Goal: Information Seeking & Learning: Learn about a topic

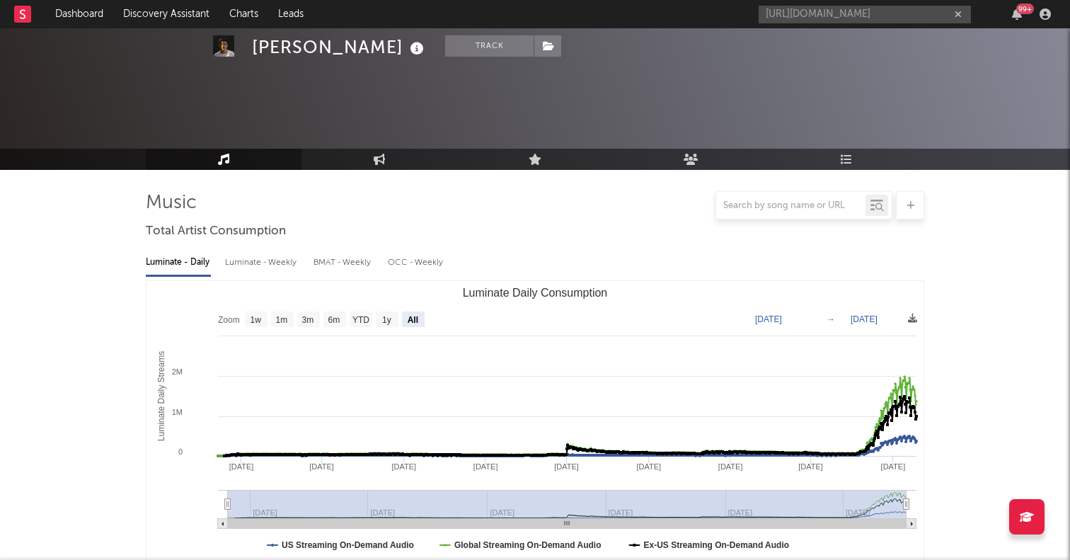
select select "All"
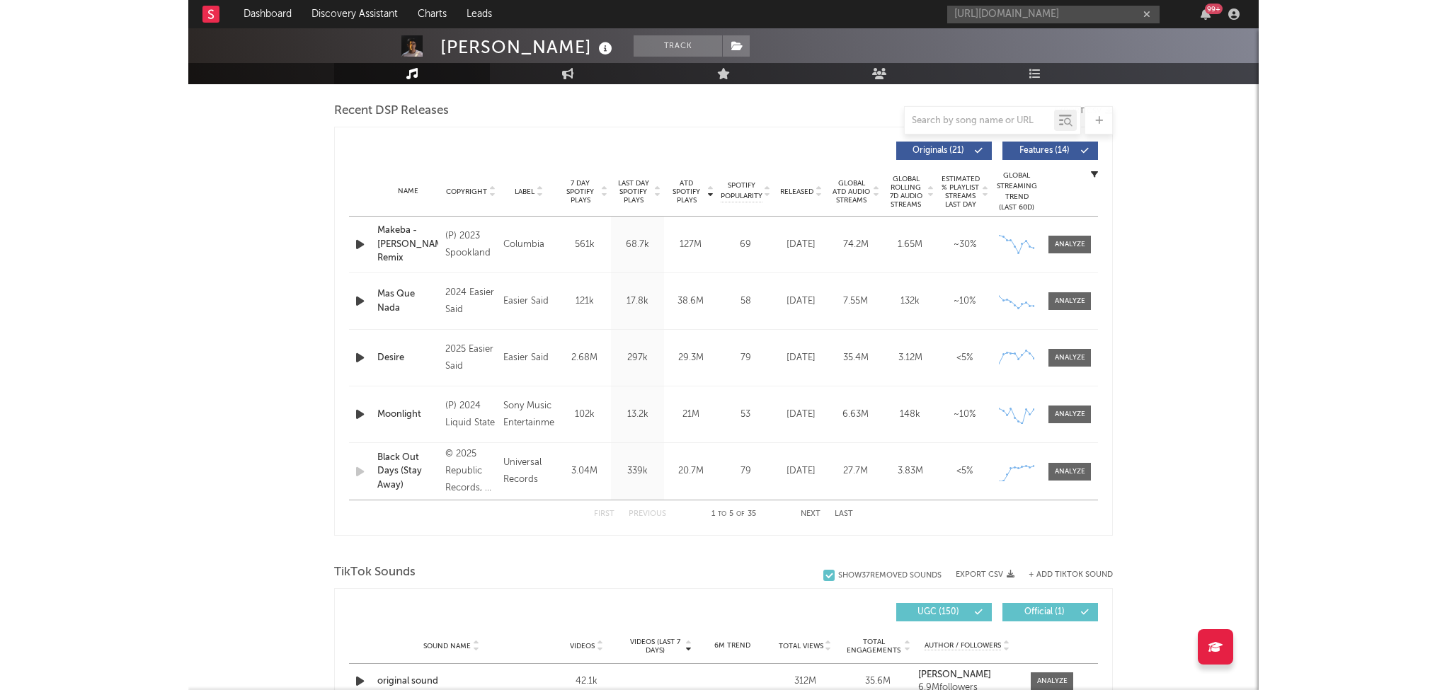
scroll to position [441, 0]
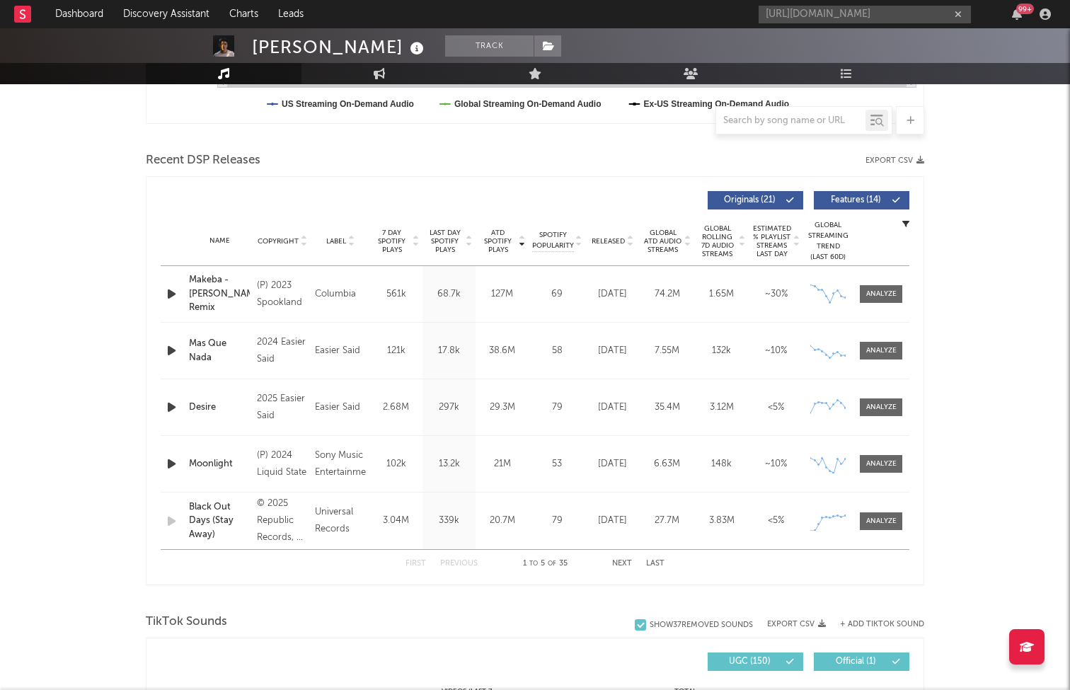
click at [610, 237] on span "Released" at bounding box center [608, 241] width 33 height 8
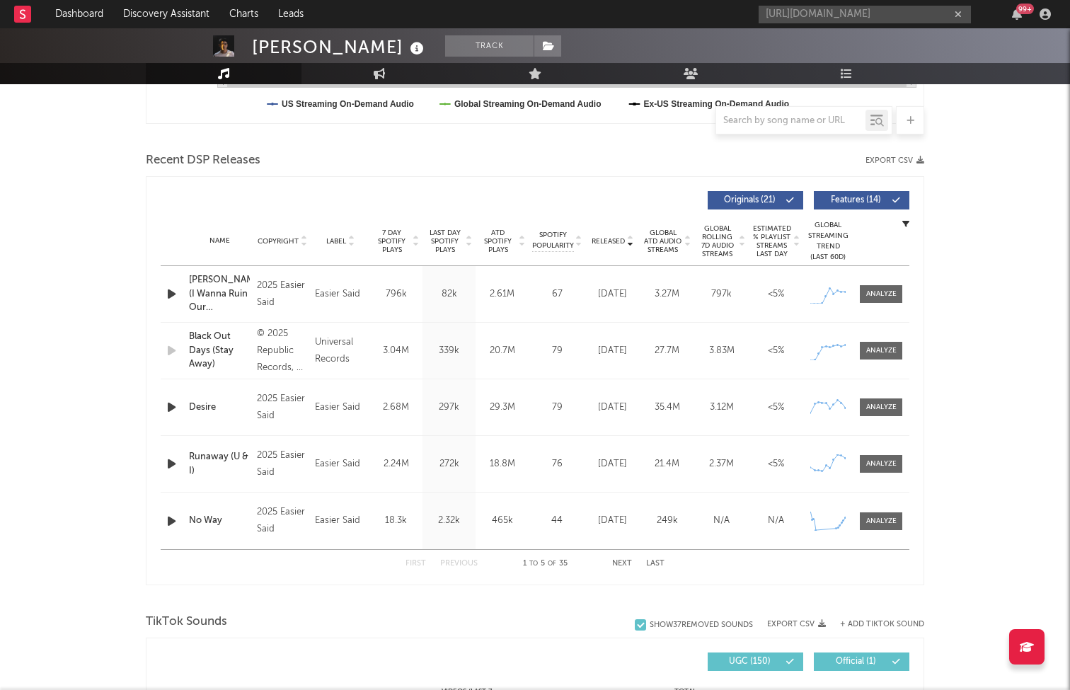
click at [668, 234] on span "Global ATD Audio Streams" at bounding box center [663, 241] width 39 height 25
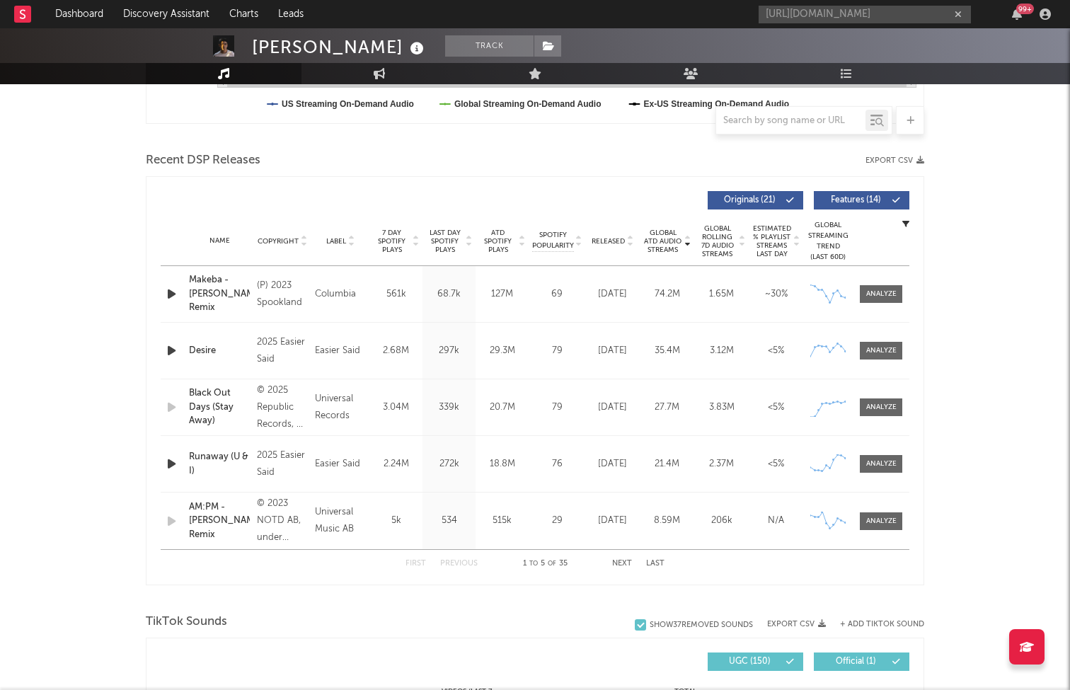
click at [668, 242] on span "Global ATD Audio Streams" at bounding box center [663, 241] width 39 height 25
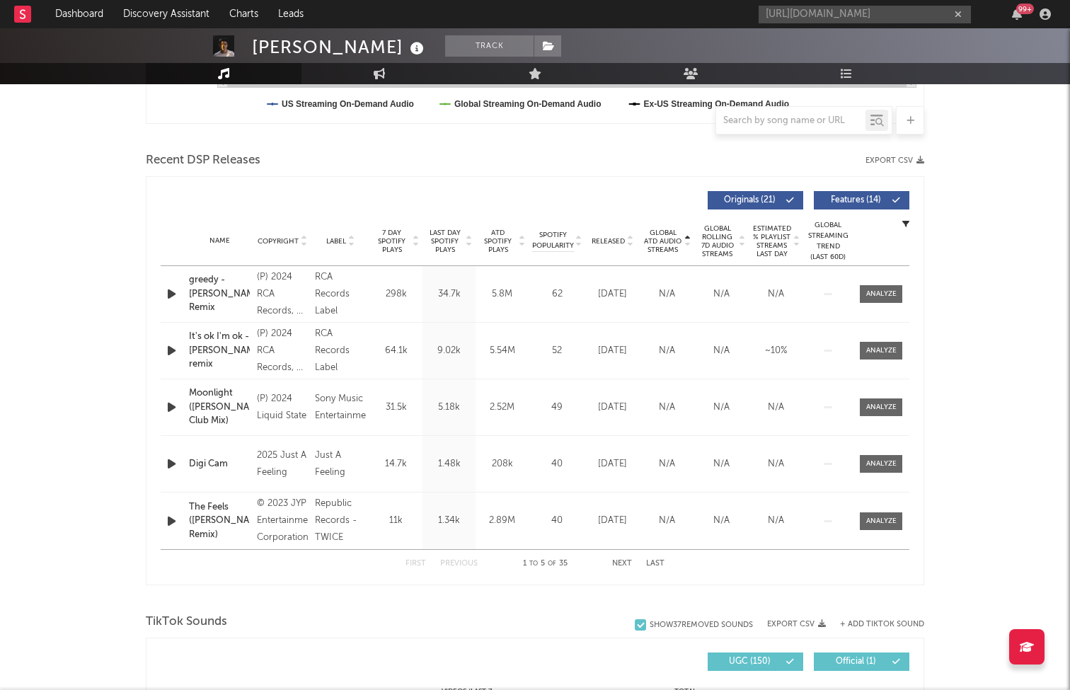
click at [668, 242] on span "Global ATD Audio Streams" at bounding box center [663, 241] width 39 height 25
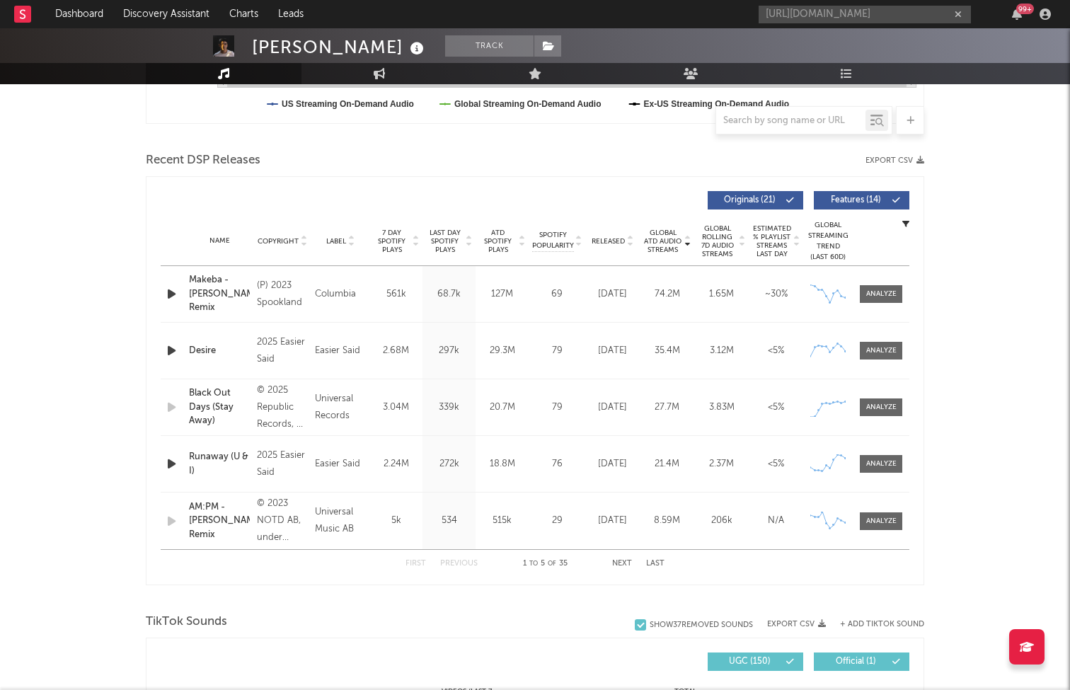
click at [622, 559] on div "First Previous 1 to 5 of 35 Next Last" at bounding box center [535, 564] width 259 height 28
click at [622, 559] on button "Next" at bounding box center [622, 564] width 20 height 8
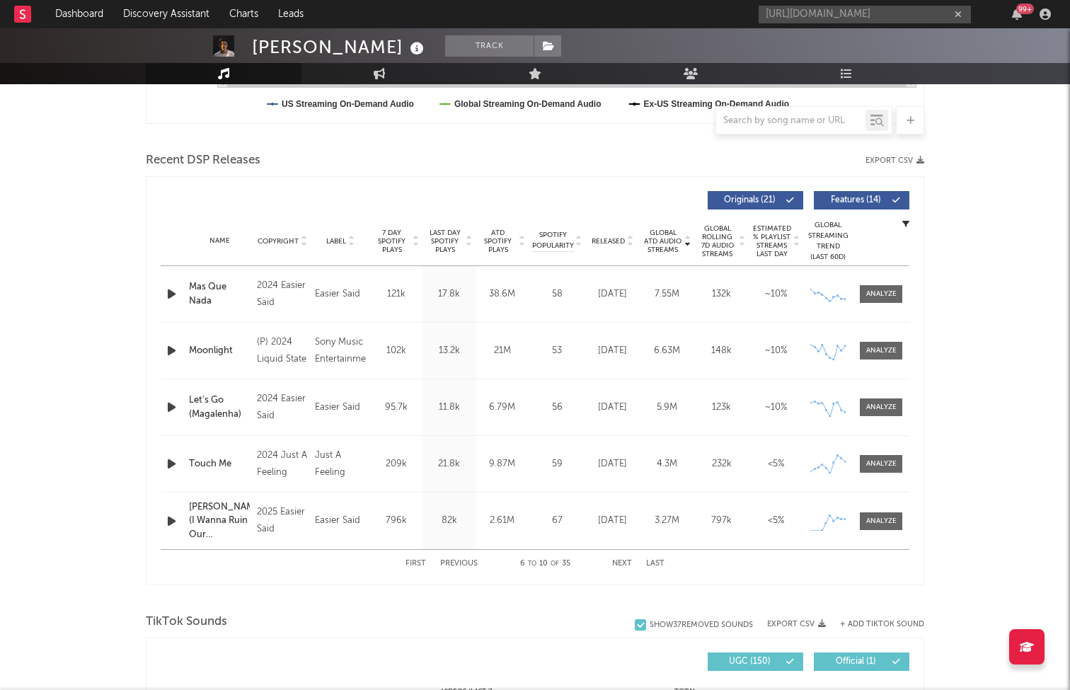
click at [417, 559] on button "First" at bounding box center [416, 564] width 21 height 8
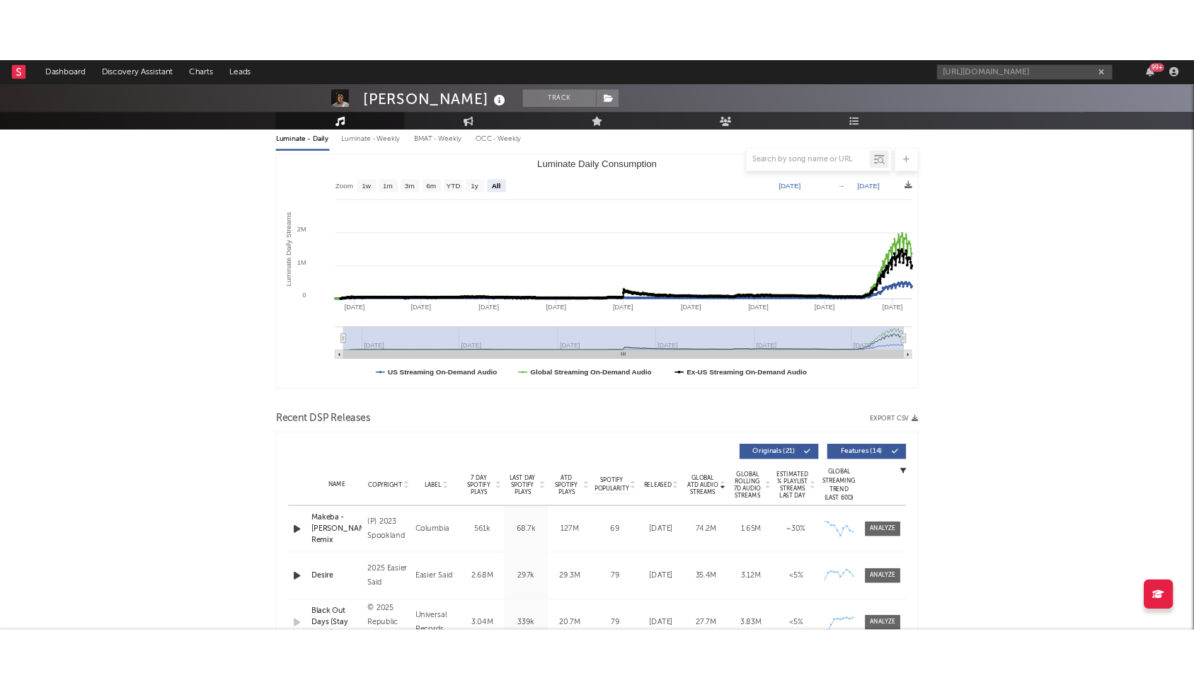
scroll to position [97, 0]
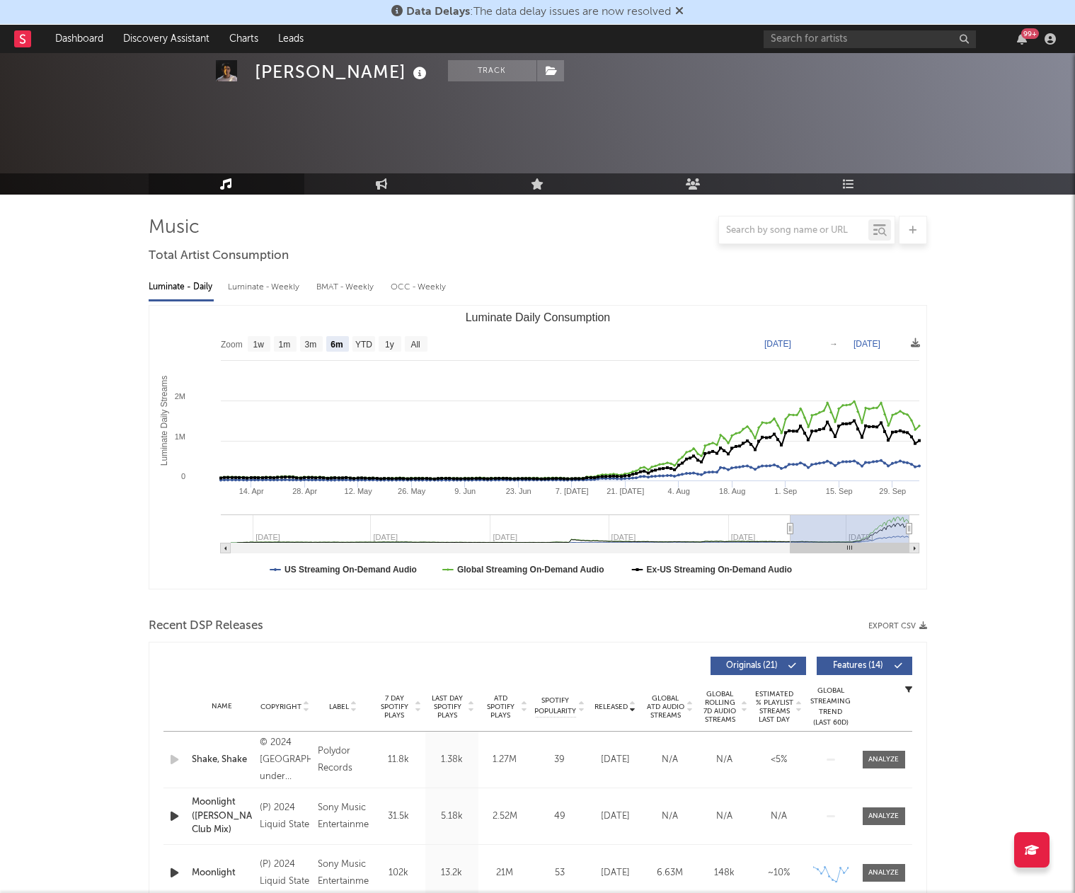
select select "6m"
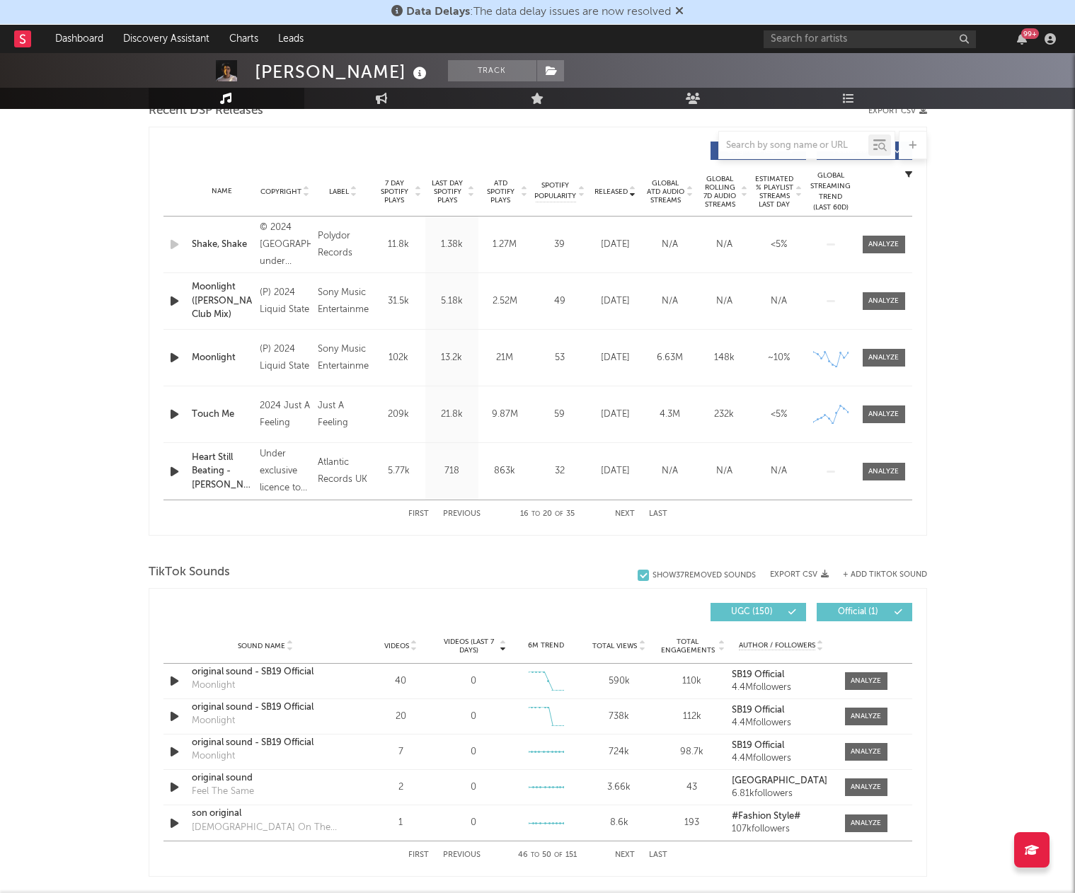
scroll to position [711, 0]
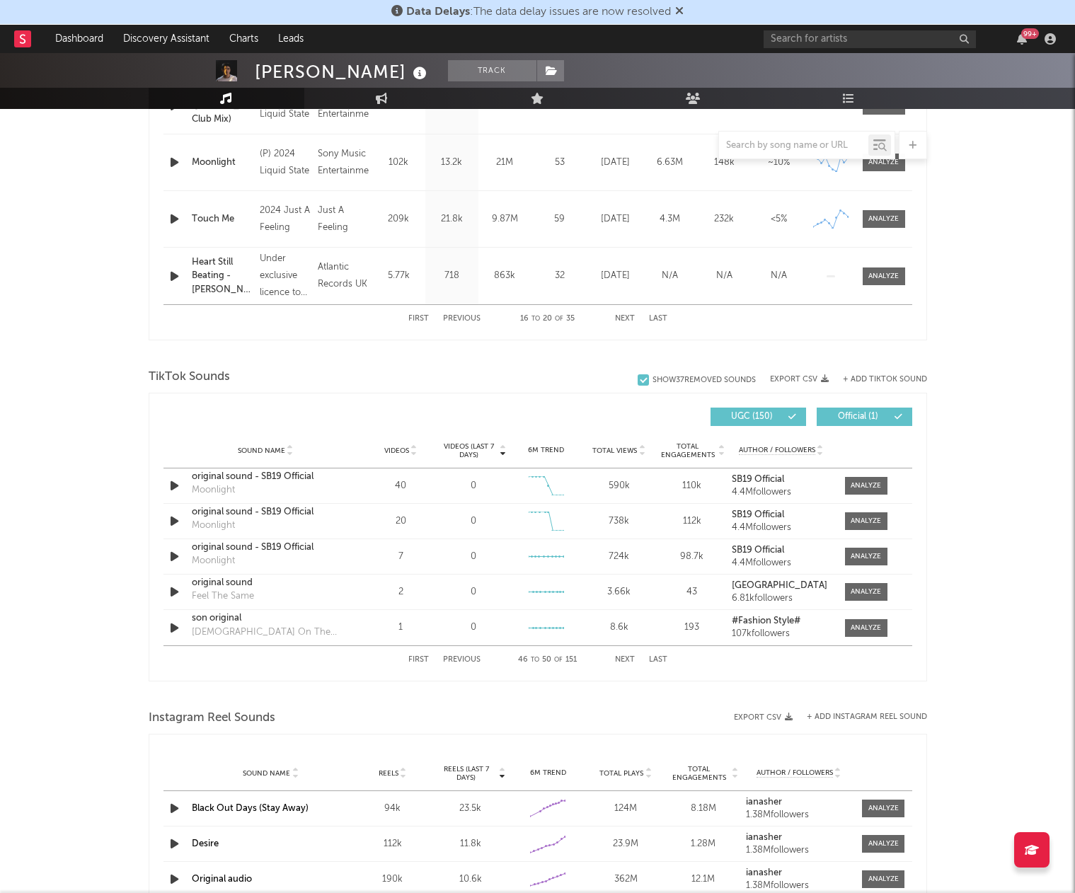
click at [421, 659] on button "First" at bounding box center [418, 660] width 21 height 8
click at [617, 658] on button "Next" at bounding box center [625, 660] width 20 height 8
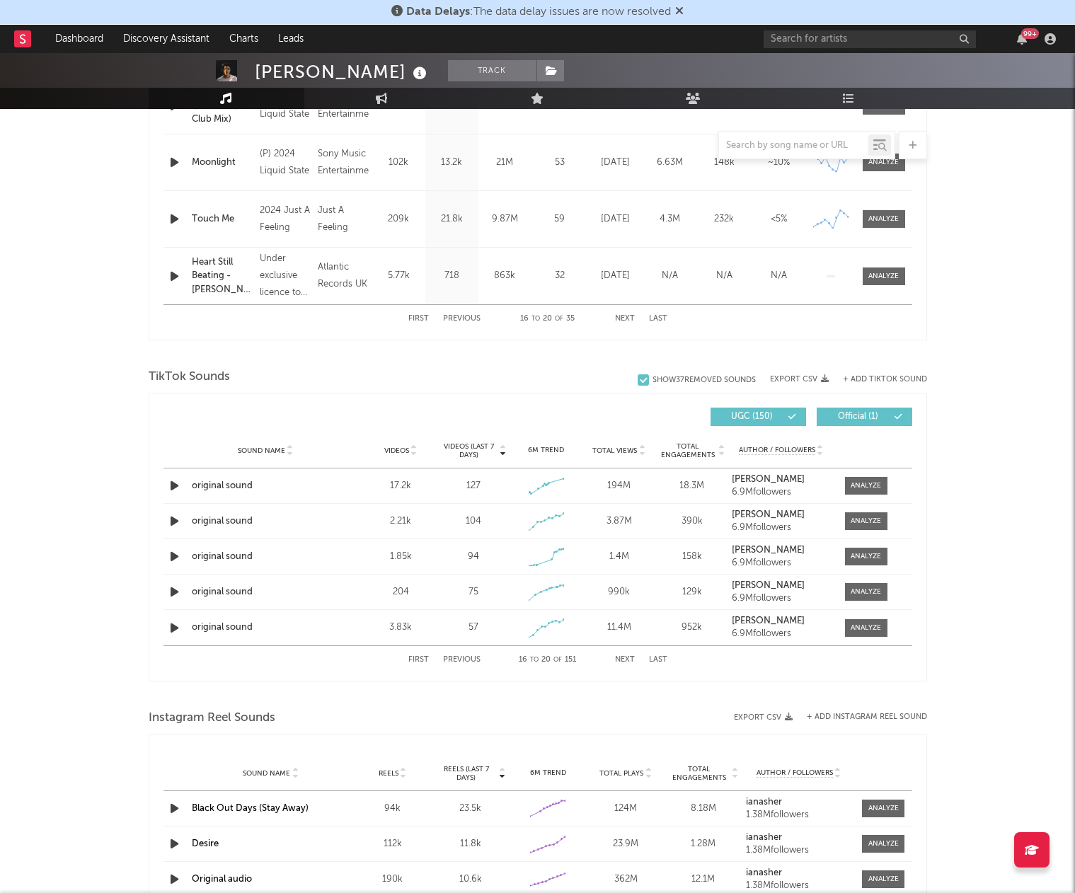
click at [617, 658] on button "Next" at bounding box center [625, 660] width 20 height 8
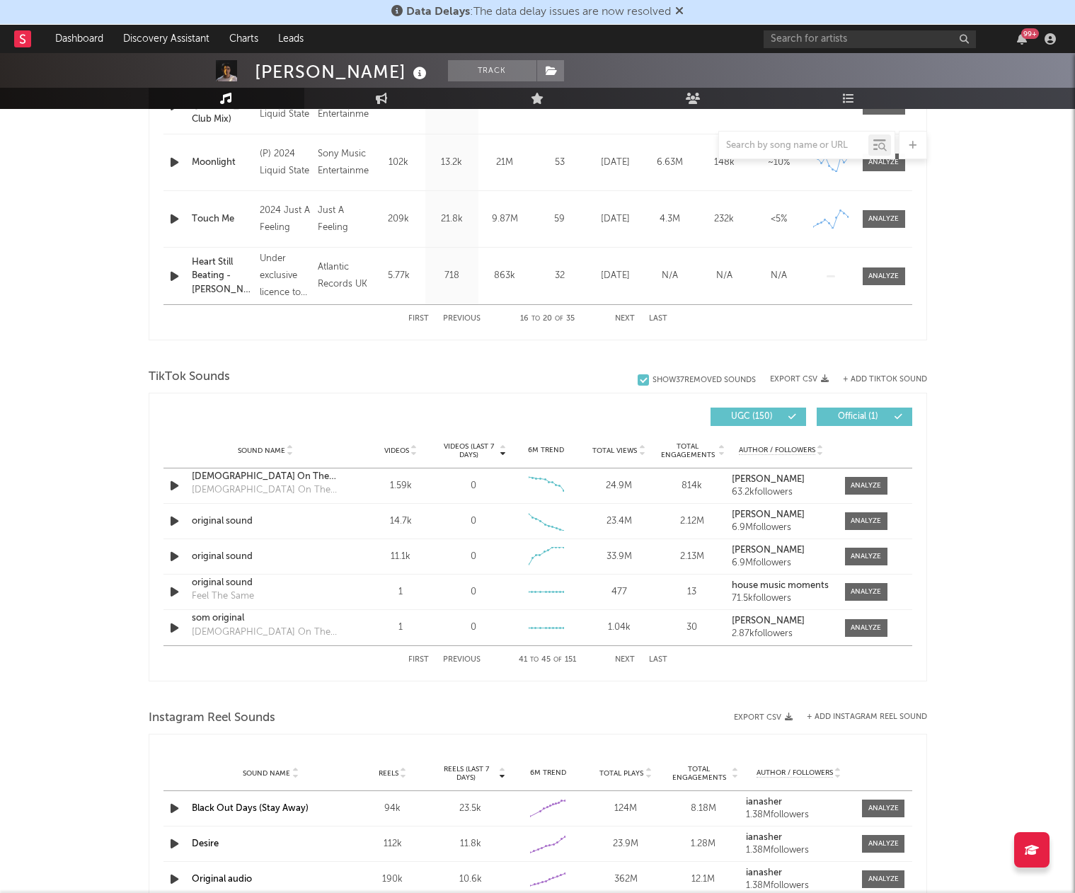
click at [617, 658] on button "Next" at bounding box center [625, 660] width 20 height 8
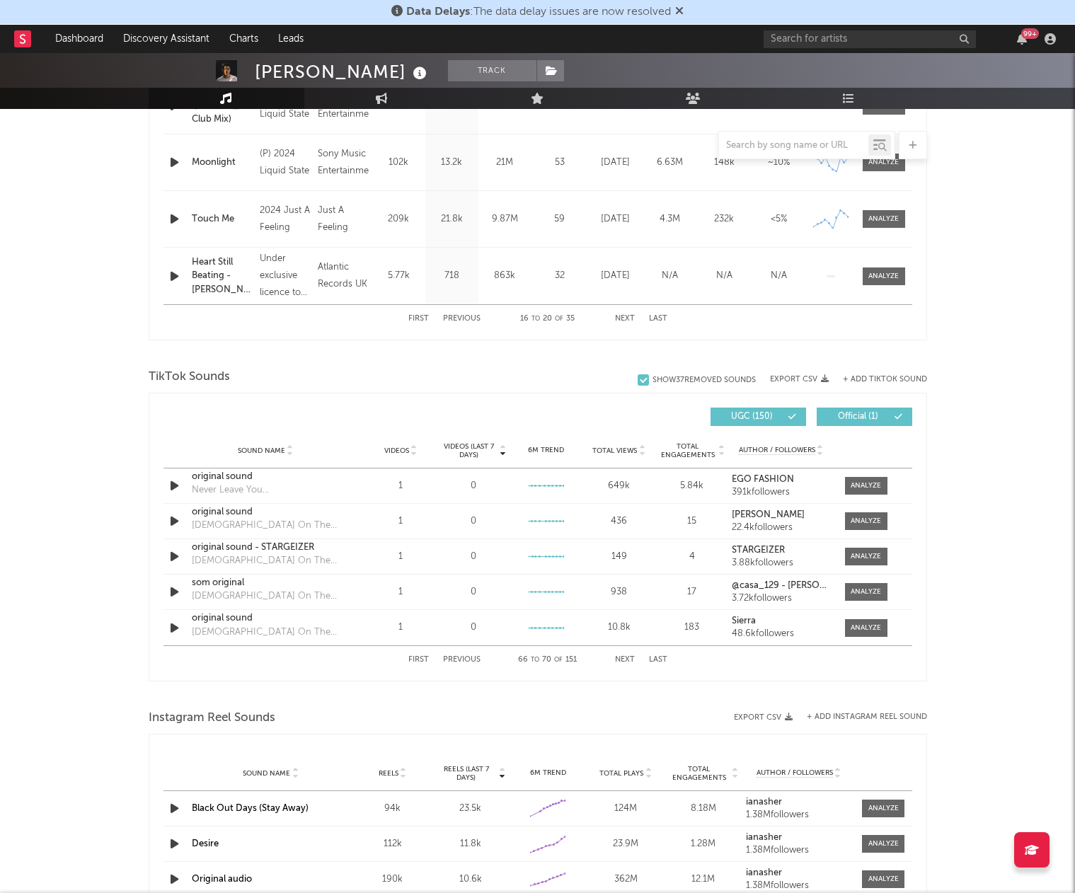
click at [617, 658] on button "Next" at bounding box center [625, 660] width 20 height 8
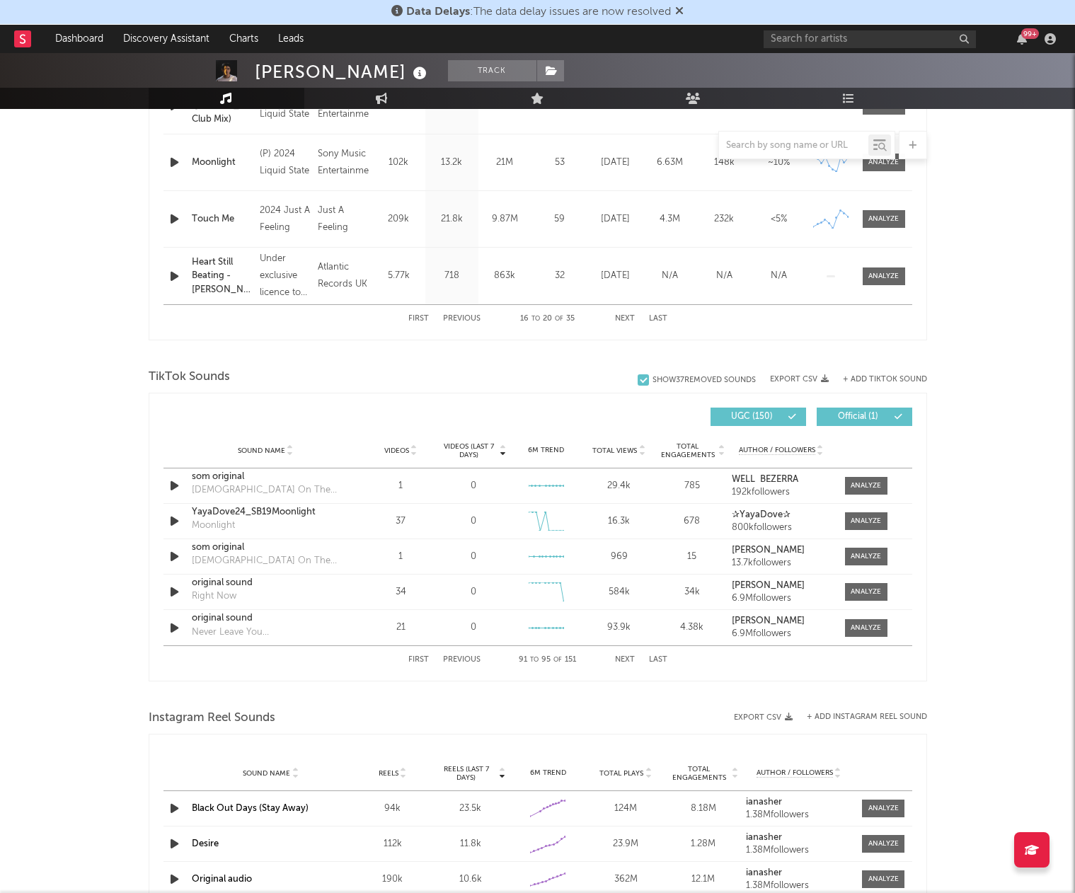
click at [617, 658] on button "Next" at bounding box center [625, 660] width 20 height 8
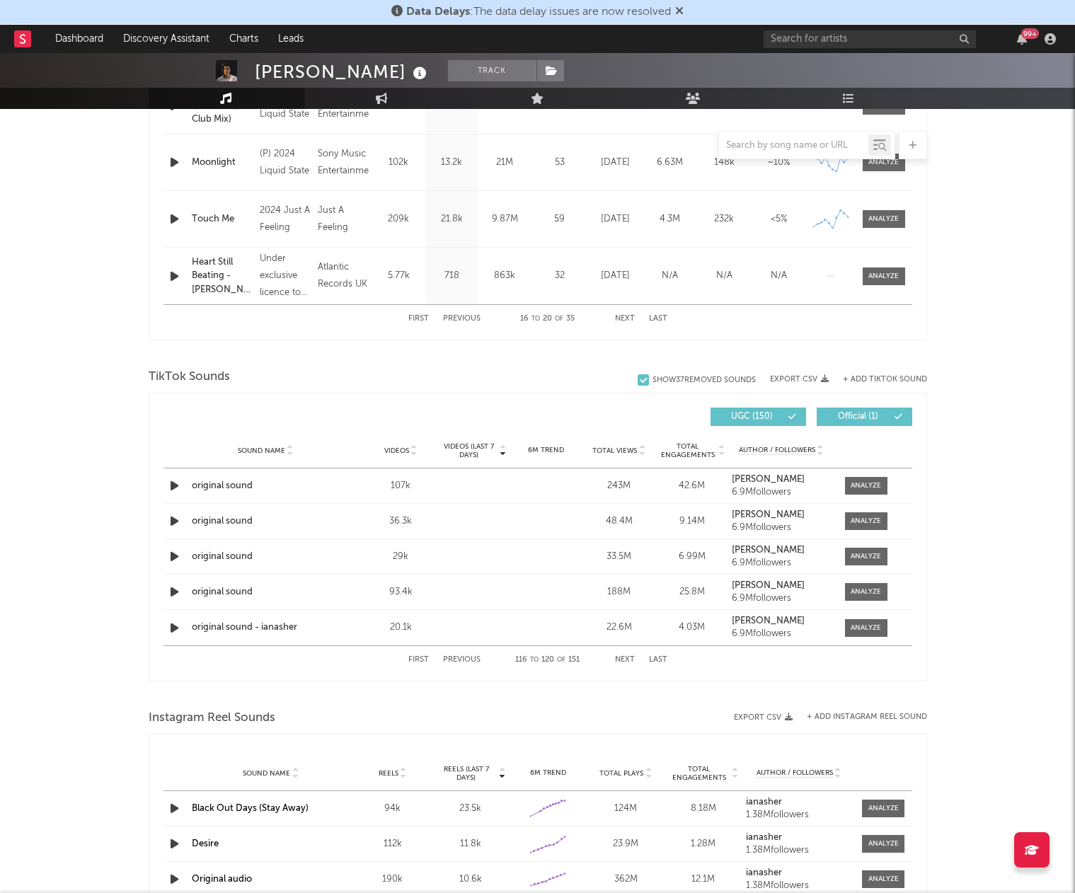
click at [617, 658] on button "Next" at bounding box center [625, 660] width 20 height 8
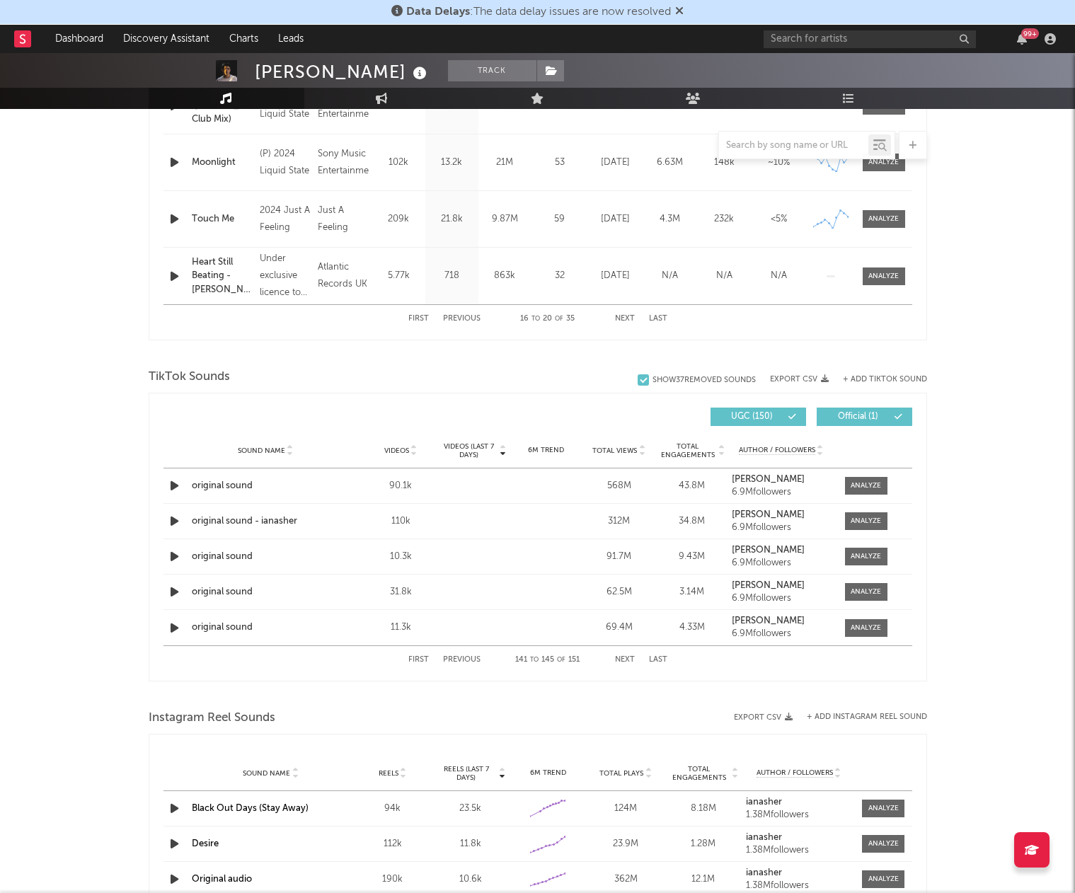
click at [617, 658] on button "Next" at bounding box center [625, 660] width 20 height 8
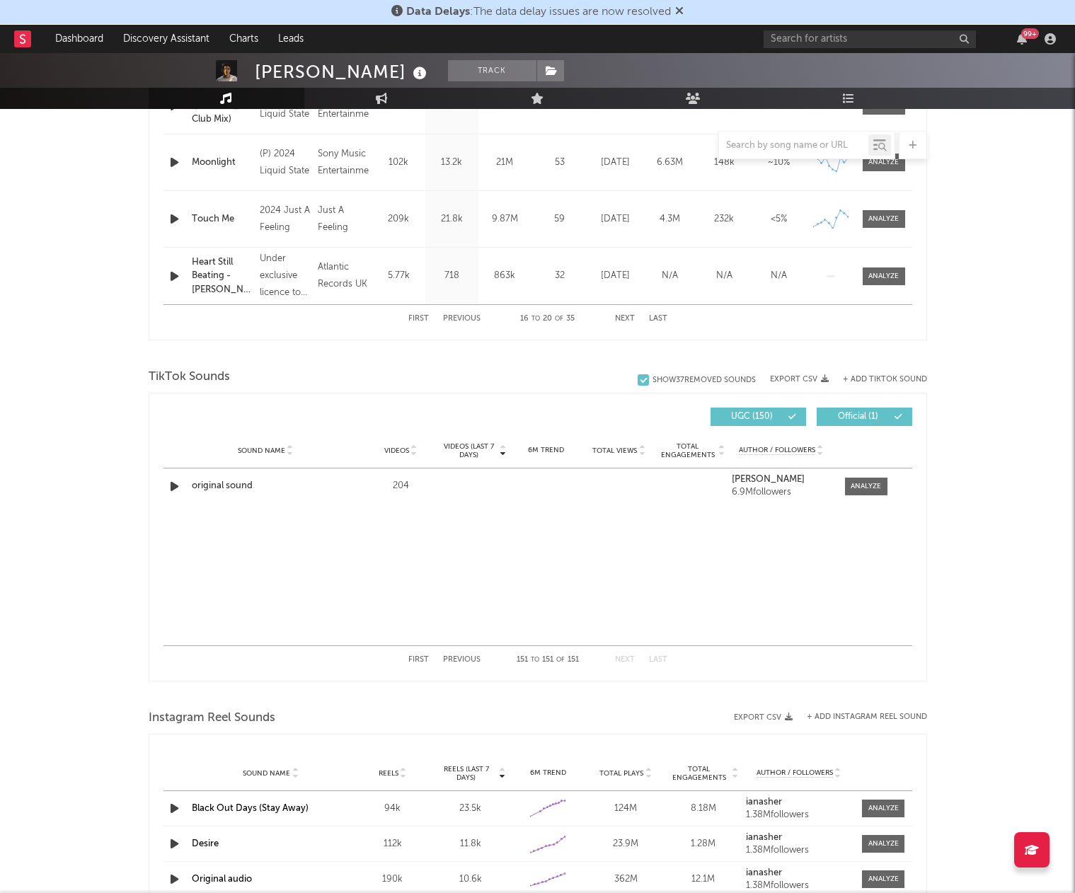
click at [415, 656] on button "First" at bounding box center [418, 660] width 21 height 8
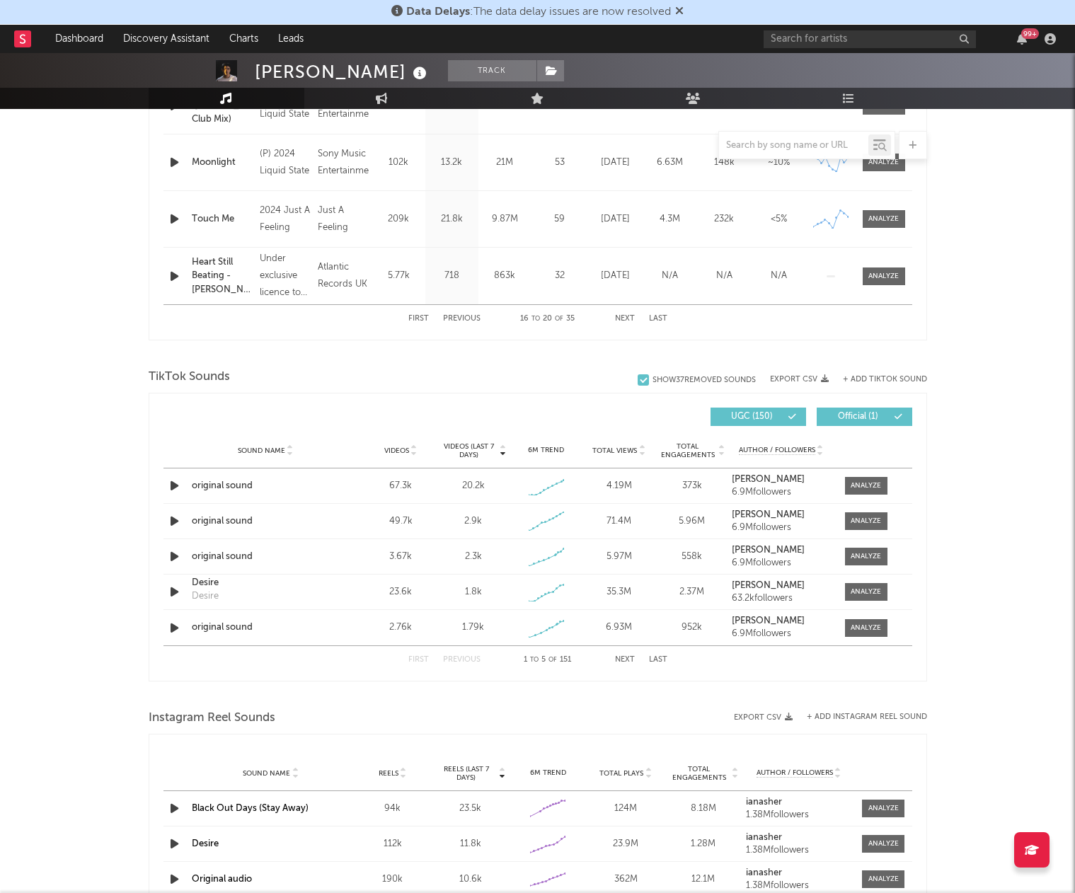
click at [620, 658] on button "Next" at bounding box center [625, 660] width 20 height 8
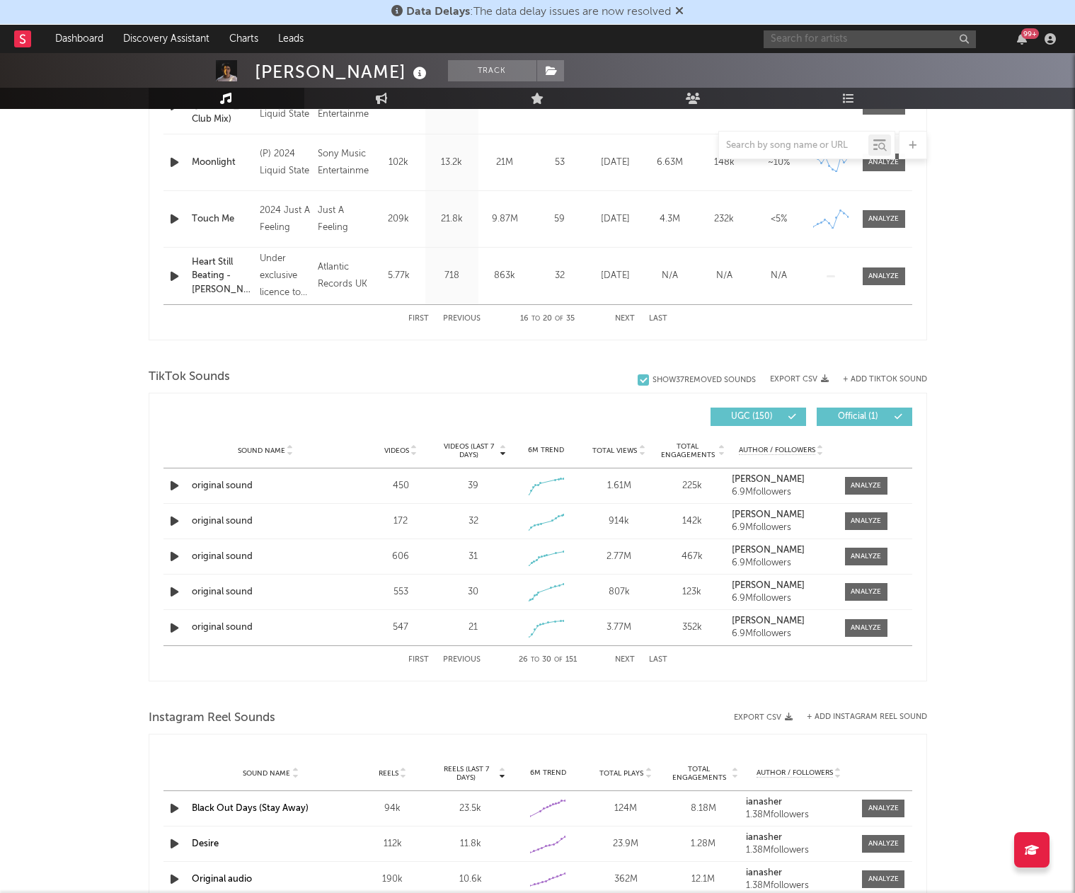
click at [862, 42] on input "text" at bounding box center [870, 39] width 212 height 18
paste input "https://www.tiktok.com/music/original-sound-7246572574853827374"
type input "https://www.tiktok.com/music/original-sound-7246572574853827374"
click at [755, 80] on div at bounding box center [537, 38] width 1075 height 142
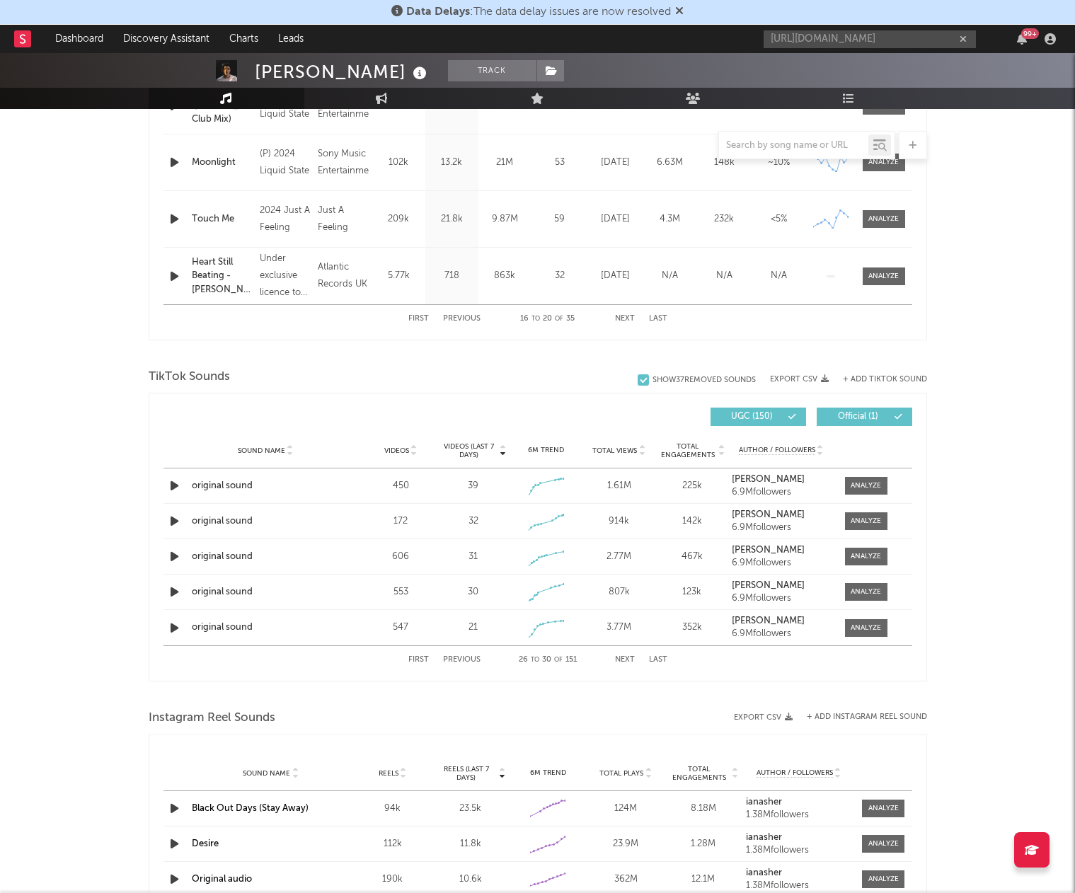
scroll to position [0, 0]
click at [797, 42] on input "https://www.tiktok.com/music/original-sound-7246572574853827374" at bounding box center [870, 39] width 212 height 18
click at [792, 76] on div at bounding box center [787, 72] width 32 height 32
click at [176, 482] on icon "button" at bounding box center [174, 486] width 15 height 18
click at [176, 482] on icon "button" at bounding box center [173, 486] width 13 height 18
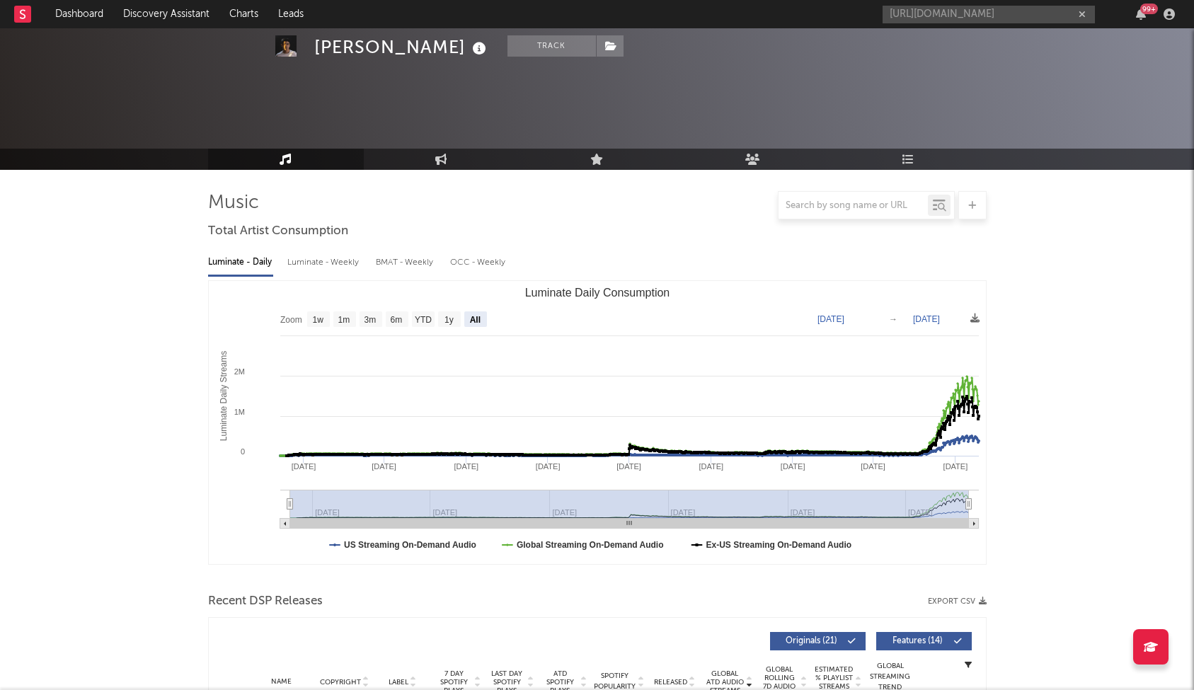
select select "All"
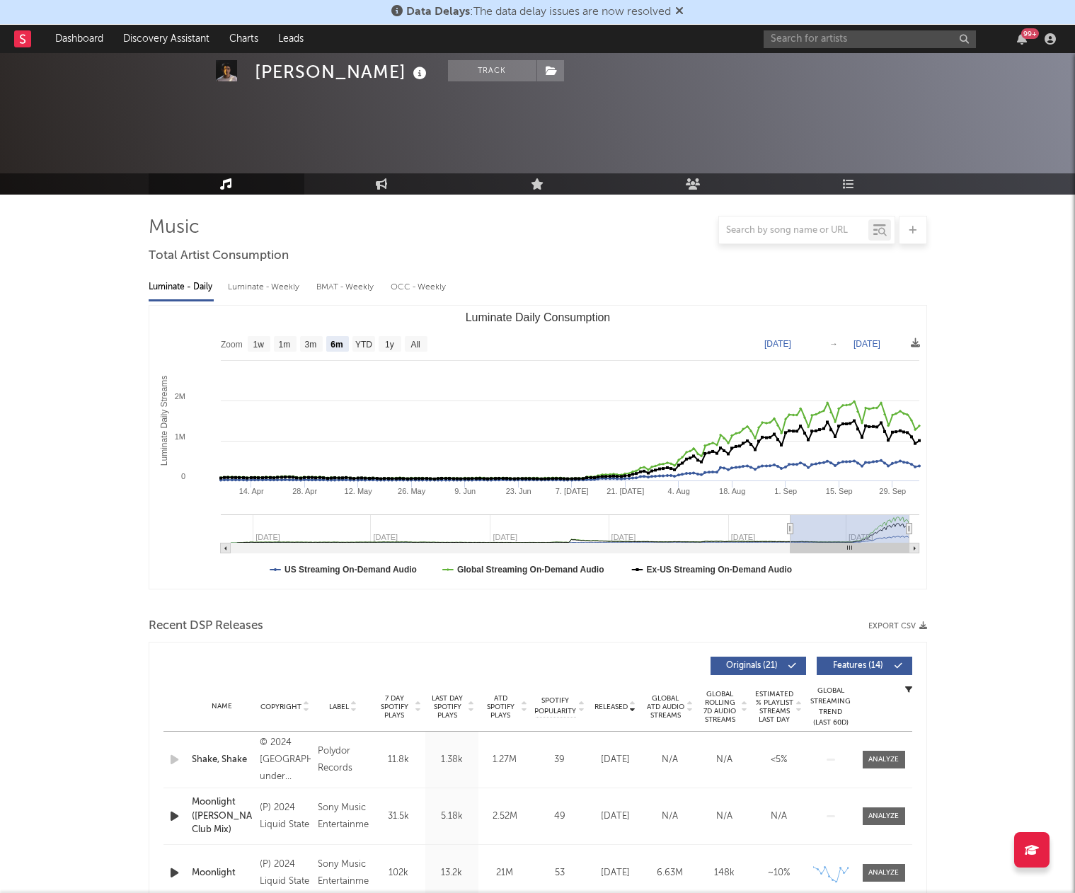
select select "6m"
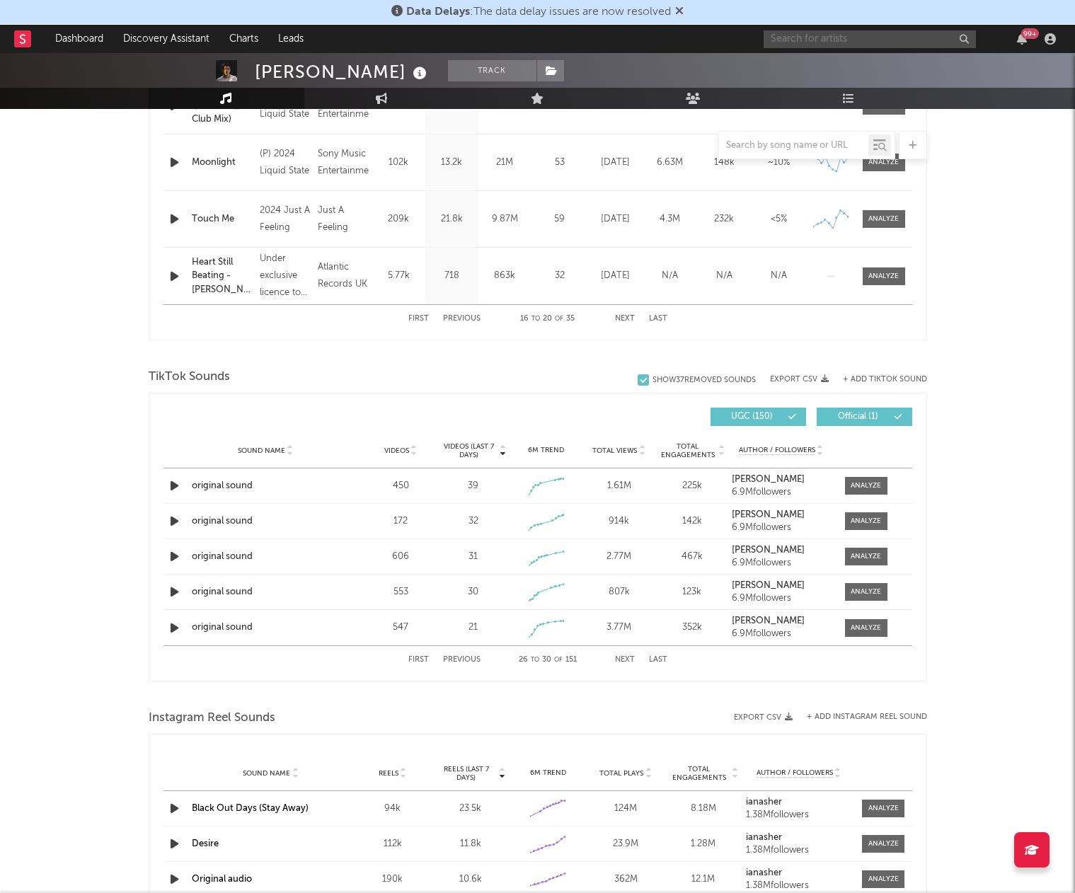
click at [846, 34] on input "text" at bounding box center [870, 39] width 212 height 18
click at [340, 415] on div at bounding box center [351, 417] width 375 height 18
click at [423, 659] on button "First" at bounding box center [418, 660] width 21 height 8
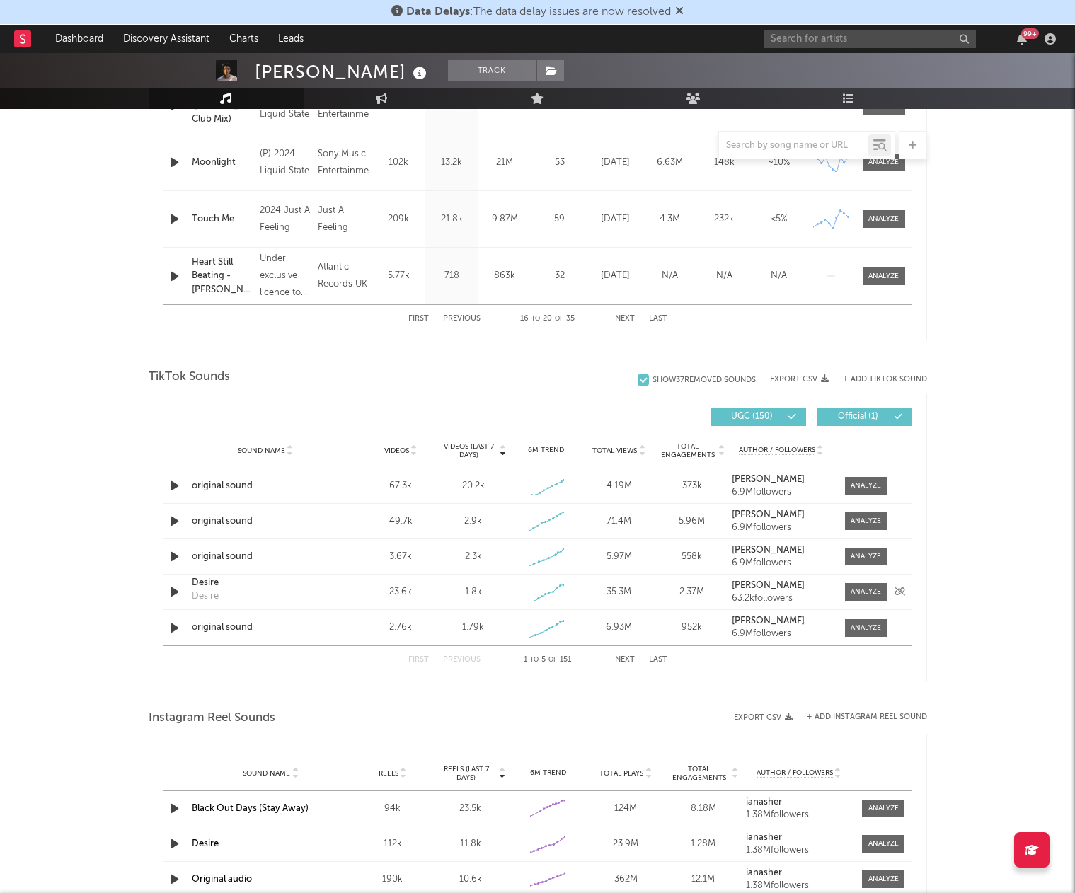
click at [173, 593] on icon "button" at bounding box center [174, 592] width 15 height 18
click at [175, 629] on icon "button" at bounding box center [174, 628] width 15 height 18
click at [171, 558] on icon "button" at bounding box center [174, 557] width 15 height 18
click at [176, 522] on icon "button" at bounding box center [174, 522] width 15 height 18
click at [172, 478] on icon "button" at bounding box center [174, 486] width 15 height 18
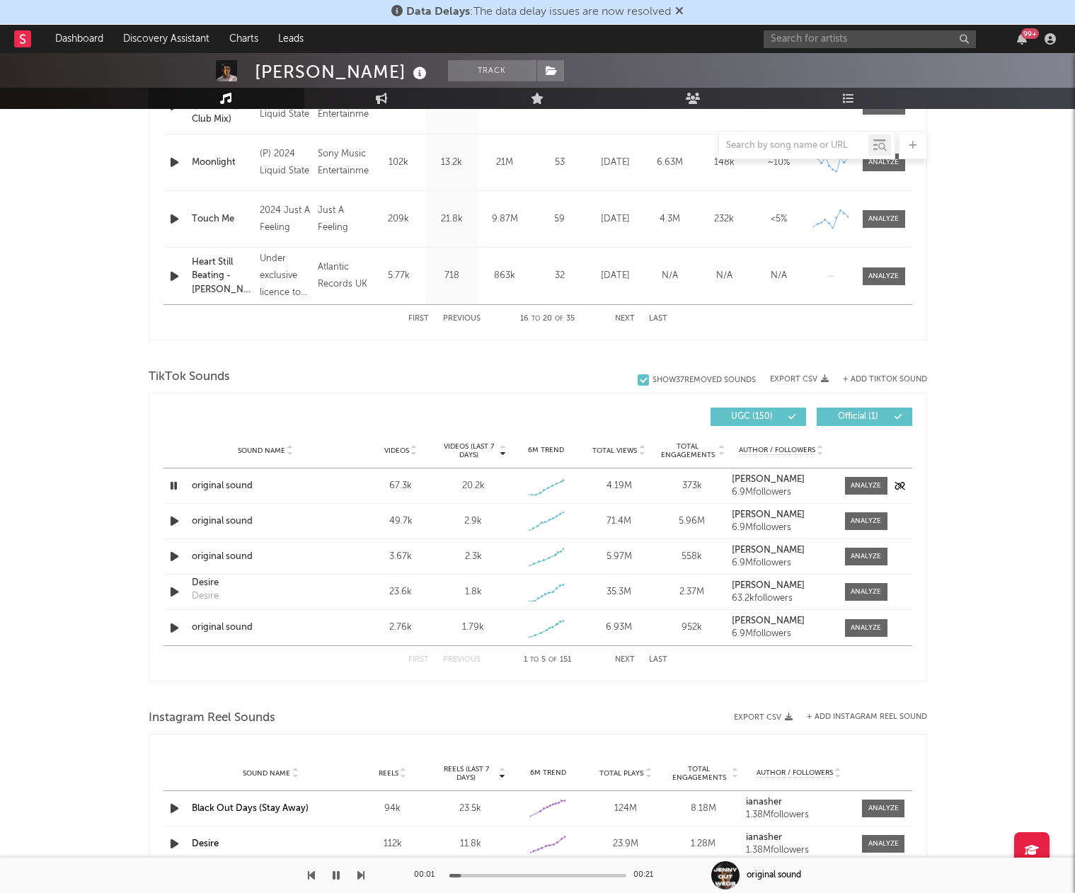
click at [173, 486] on icon "button" at bounding box center [173, 486] width 13 height 18
click at [170, 556] on icon "button" at bounding box center [174, 557] width 15 height 18
click at [173, 586] on icon "button" at bounding box center [174, 592] width 15 height 18
click at [172, 627] on icon "button" at bounding box center [174, 628] width 15 height 18
click at [622, 658] on button "Next" at bounding box center [625, 660] width 20 height 8
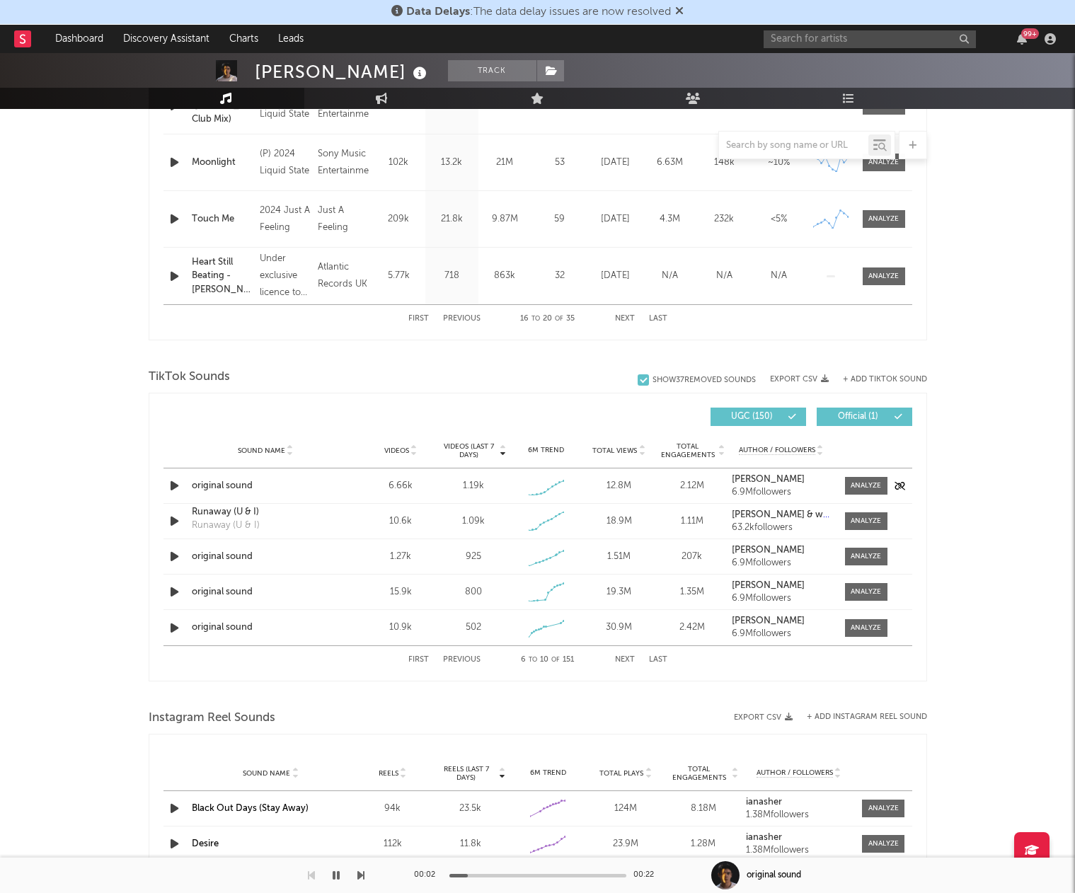
click at [171, 487] on icon "button" at bounding box center [174, 486] width 15 height 18
click at [175, 551] on icon "button" at bounding box center [174, 557] width 15 height 18
click at [171, 594] on icon "button" at bounding box center [174, 592] width 15 height 18
click at [173, 632] on icon "button" at bounding box center [174, 628] width 15 height 18
click at [625, 659] on button "Next" at bounding box center [625, 660] width 20 height 8
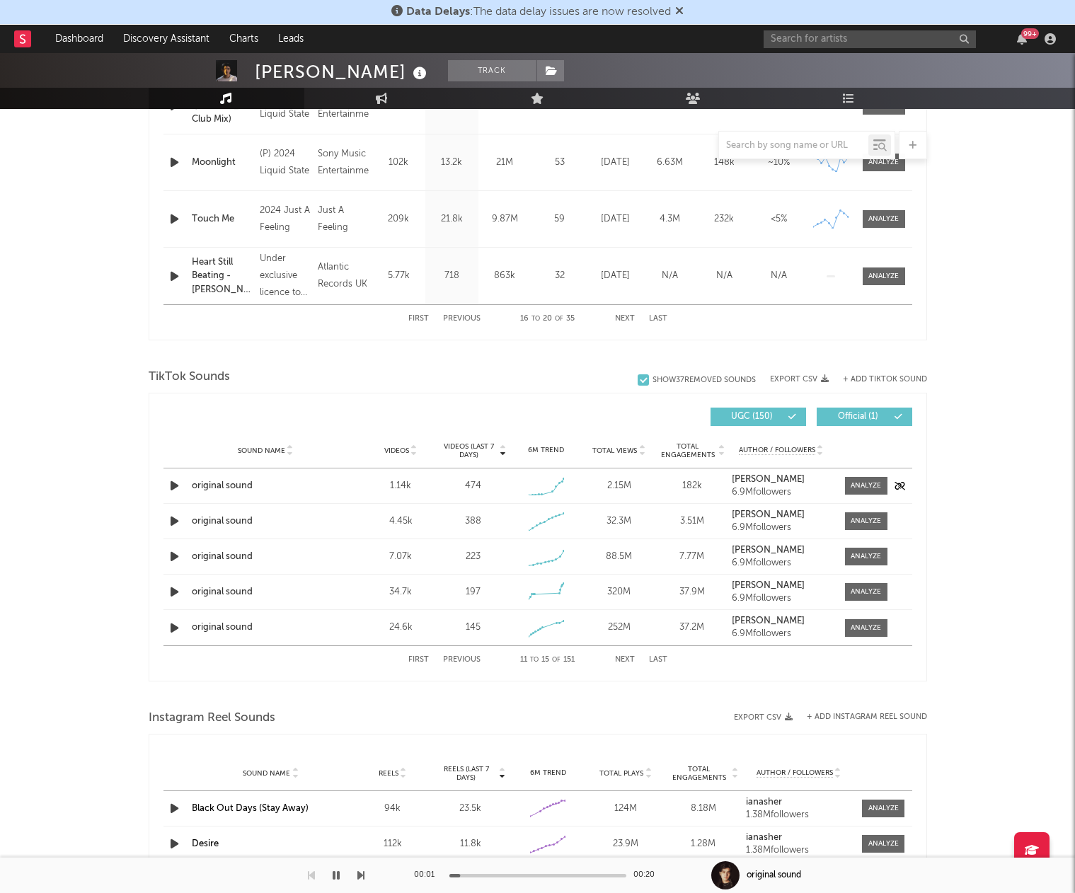
click at [175, 484] on icon "button" at bounding box center [174, 486] width 15 height 18
click at [173, 525] on icon "button" at bounding box center [174, 522] width 15 height 18
click at [173, 560] on icon "button" at bounding box center [174, 557] width 15 height 18
click at [175, 594] on icon "button" at bounding box center [174, 592] width 15 height 18
click at [173, 628] on icon "button" at bounding box center [174, 628] width 15 height 18
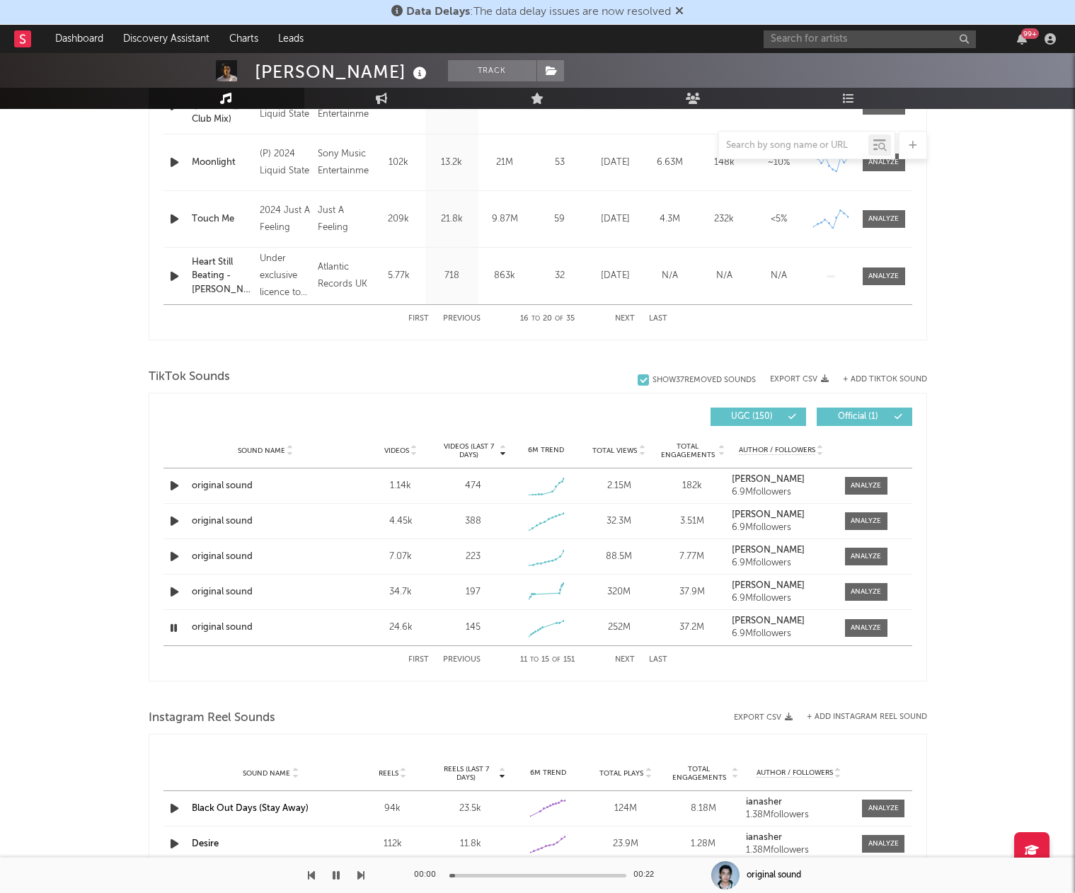
click at [635, 661] on div "First Previous 11 to 15 of 151 Next Last" at bounding box center [537, 660] width 259 height 28
click at [620, 656] on button "Next" at bounding box center [625, 660] width 20 height 8
click at [171, 479] on icon "button" at bounding box center [174, 486] width 15 height 18
click at [171, 521] on icon "button" at bounding box center [174, 522] width 15 height 18
click at [175, 555] on icon "button" at bounding box center [174, 557] width 15 height 18
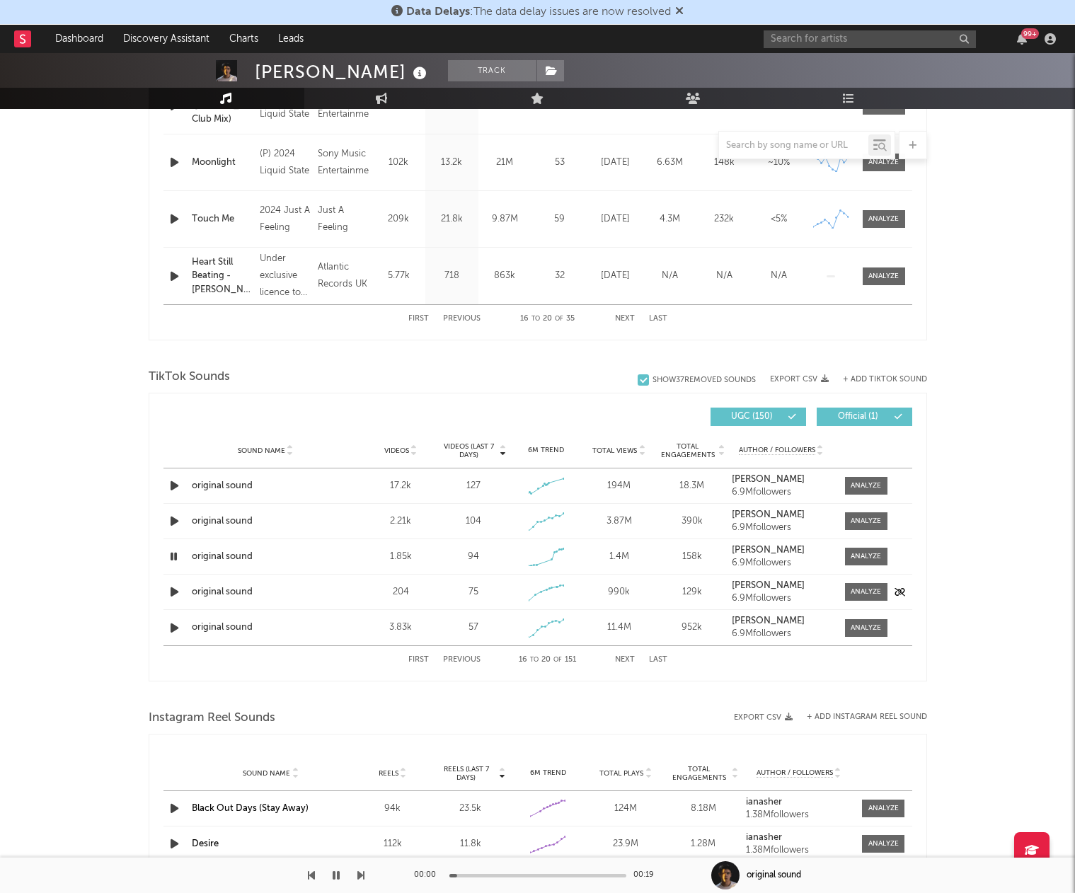
click at [176, 591] on icon "button" at bounding box center [174, 592] width 15 height 18
click at [177, 629] on icon "button" at bounding box center [174, 628] width 15 height 18
click at [629, 662] on button "Next" at bounding box center [625, 660] width 20 height 8
click at [170, 492] on icon "button" at bounding box center [174, 486] width 15 height 18
click at [174, 522] on icon "button" at bounding box center [174, 522] width 15 height 18
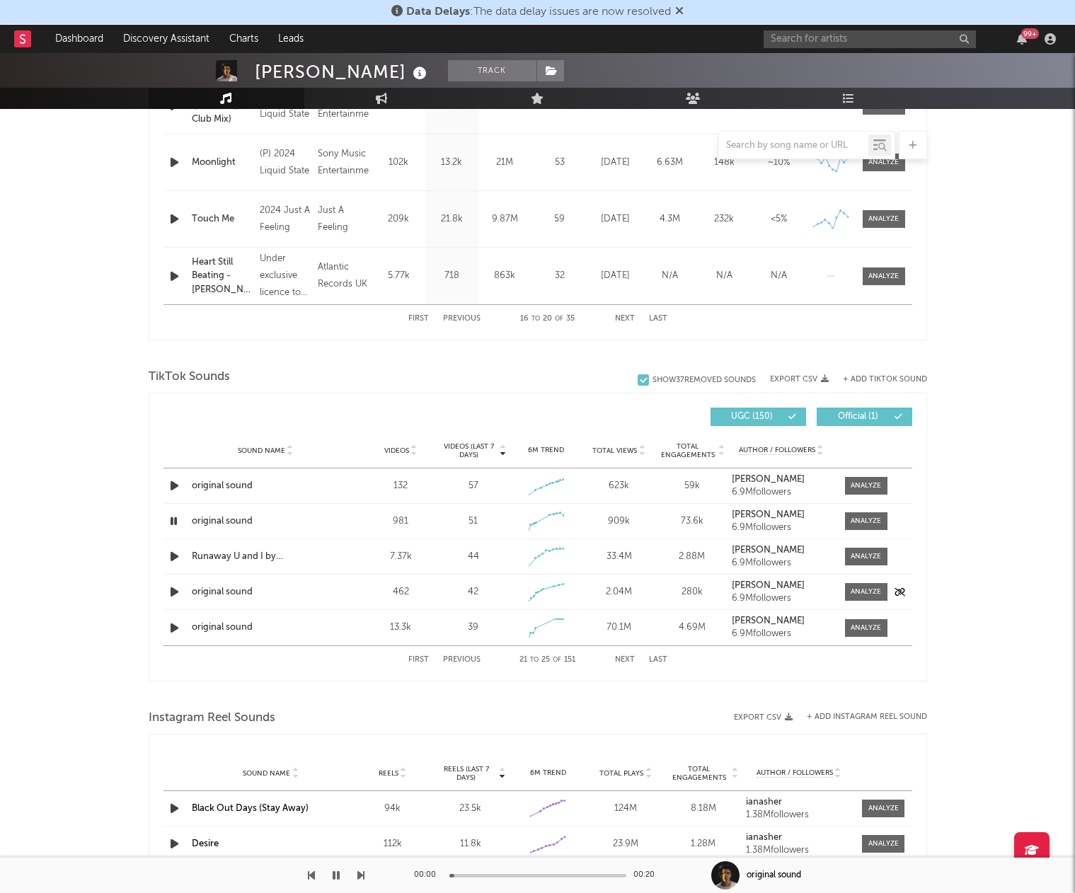
click at [171, 588] on icon "button" at bounding box center [174, 592] width 15 height 18
click at [171, 629] on icon "button" at bounding box center [174, 628] width 15 height 18
click at [624, 658] on button "Next" at bounding box center [625, 660] width 20 height 8
click at [172, 482] on icon "button" at bounding box center [174, 486] width 15 height 18
click at [175, 520] on icon "button" at bounding box center [174, 522] width 15 height 18
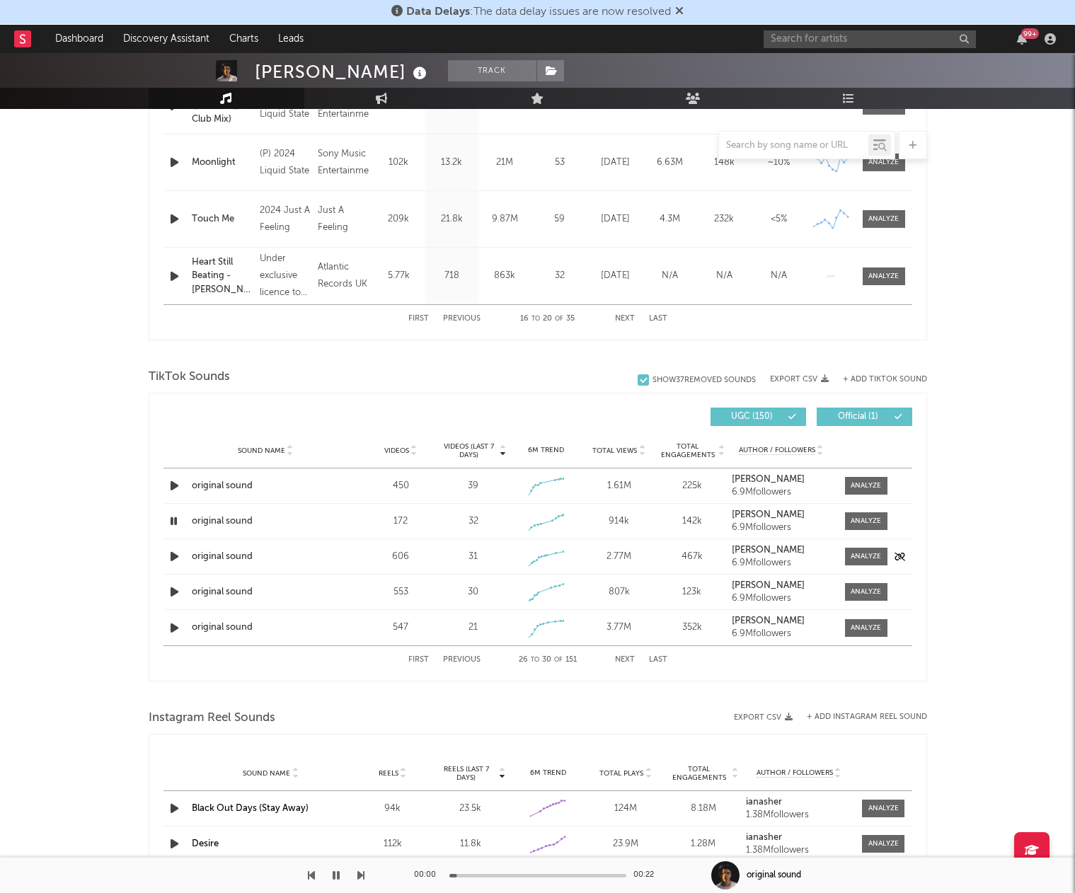
click at [177, 556] on icon "button" at bounding box center [174, 557] width 15 height 18
click at [176, 592] on icon "button" at bounding box center [174, 592] width 15 height 18
click at [174, 634] on icon "button" at bounding box center [174, 628] width 15 height 18
click at [620, 658] on button "Next" at bounding box center [625, 660] width 20 height 8
click at [173, 488] on icon "button" at bounding box center [174, 486] width 15 height 18
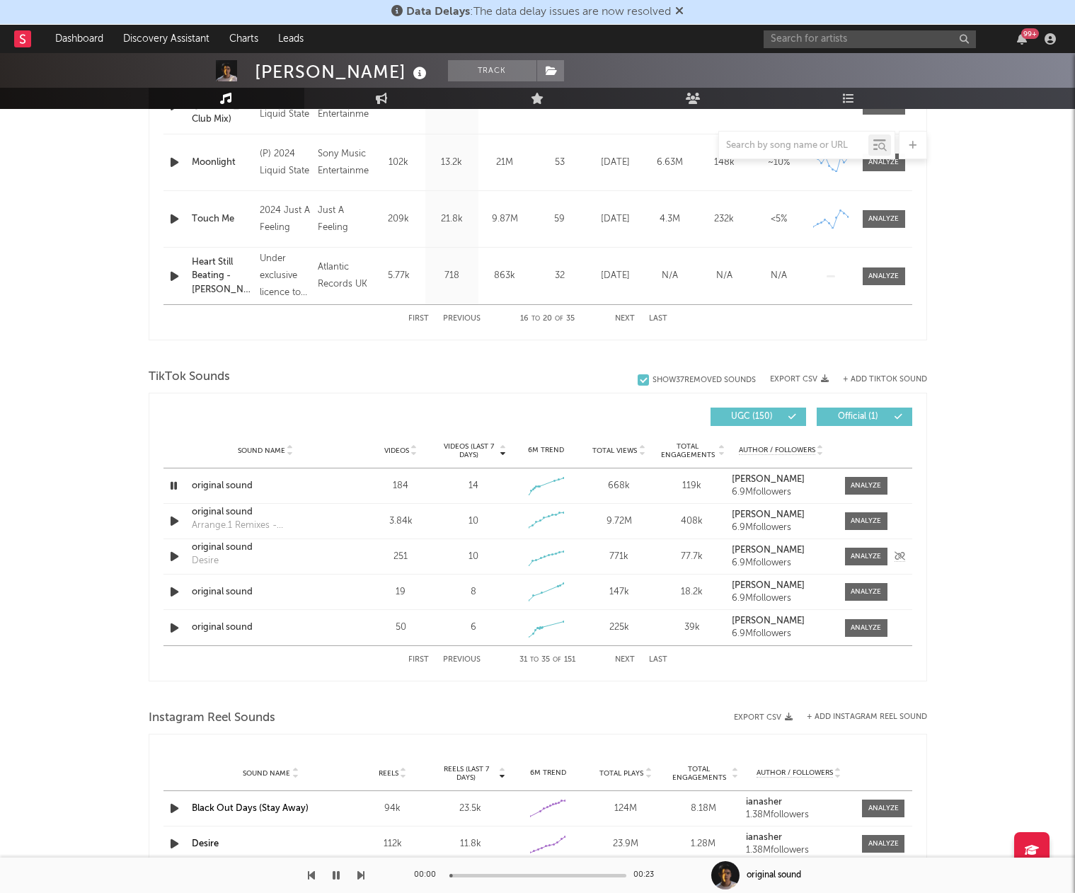
click at [173, 557] on icon "button" at bounding box center [174, 557] width 15 height 18
click at [178, 593] on icon "button" at bounding box center [174, 592] width 15 height 18
click at [173, 624] on icon "button" at bounding box center [174, 628] width 15 height 18
click at [619, 663] on button "Next" at bounding box center [625, 660] width 20 height 8
click at [171, 483] on icon "button" at bounding box center [174, 486] width 15 height 18
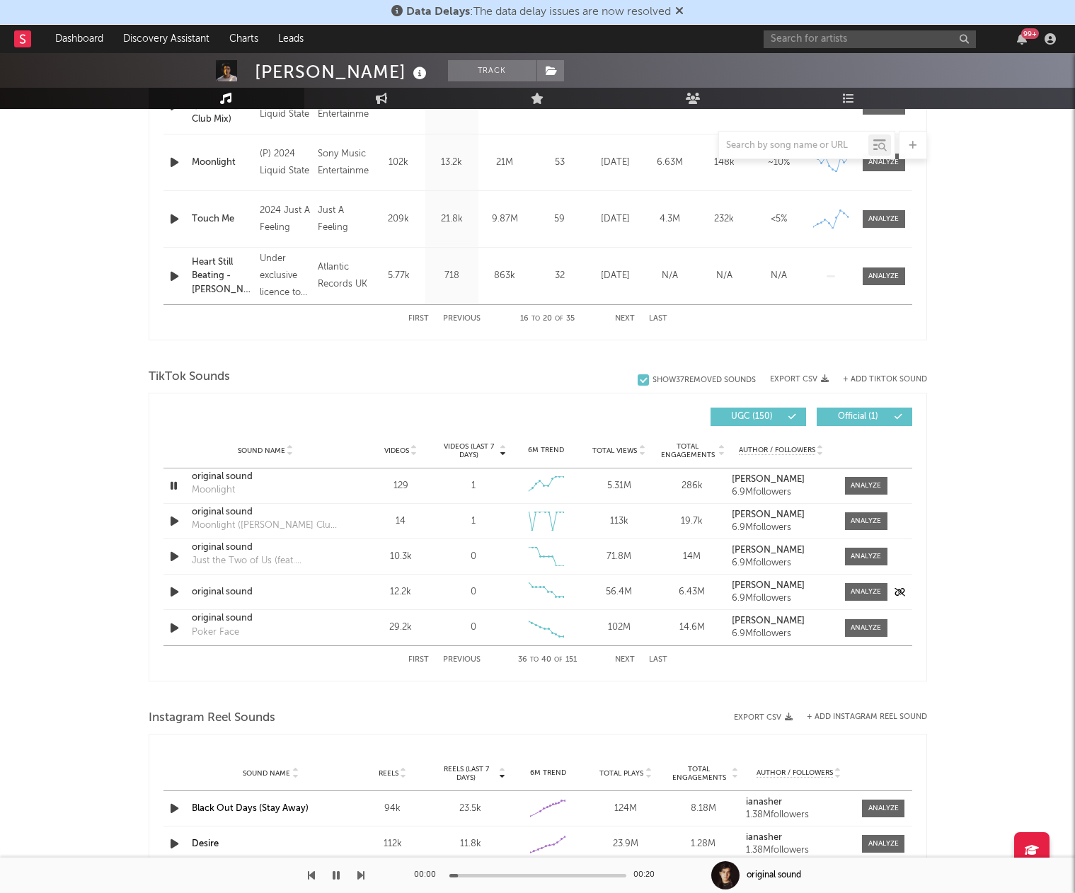
click at [176, 593] on icon "button" at bounding box center [174, 592] width 15 height 18
click at [625, 660] on button "Next" at bounding box center [625, 660] width 20 height 8
click at [181, 526] on icon "button" at bounding box center [174, 522] width 15 height 18
click at [173, 555] on icon "button" at bounding box center [174, 557] width 15 height 18
click at [171, 591] on icon "button" at bounding box center [174, 592] width 15 height 18
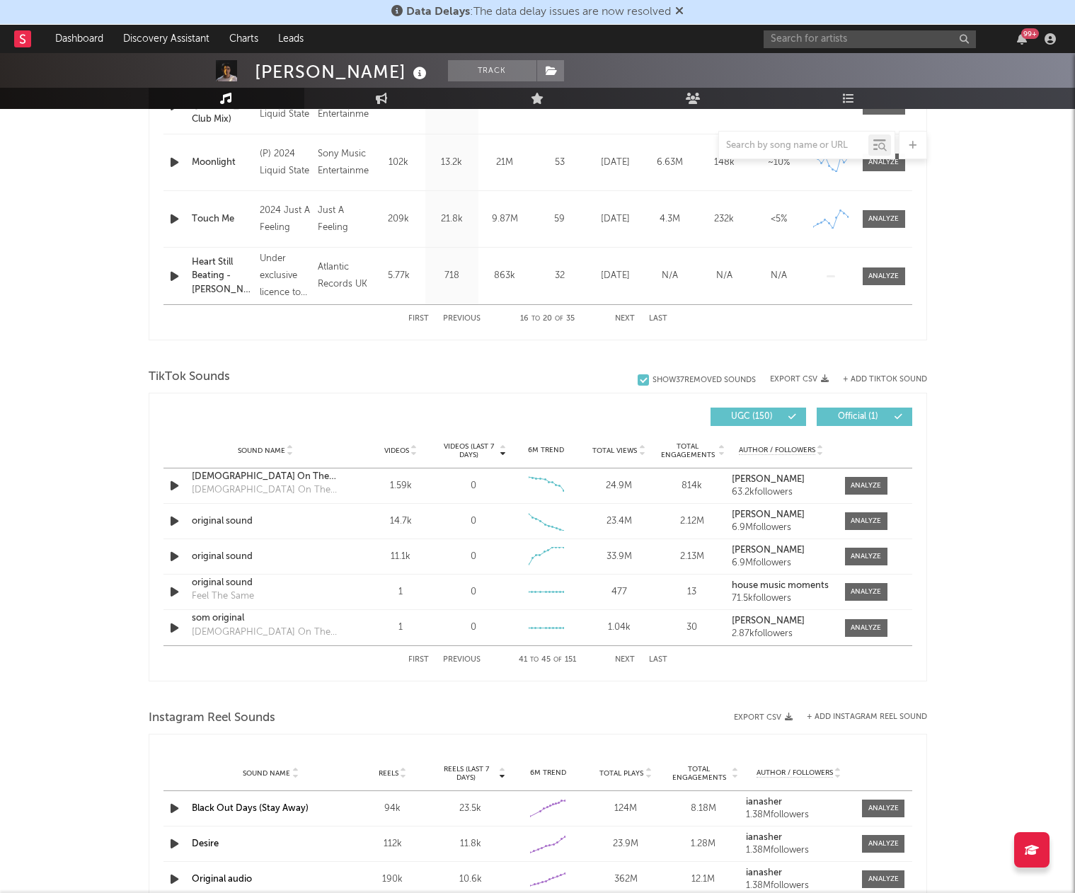
click at [622, 659] on button "Next" at bounding box center [625, 660] width 20 height 8
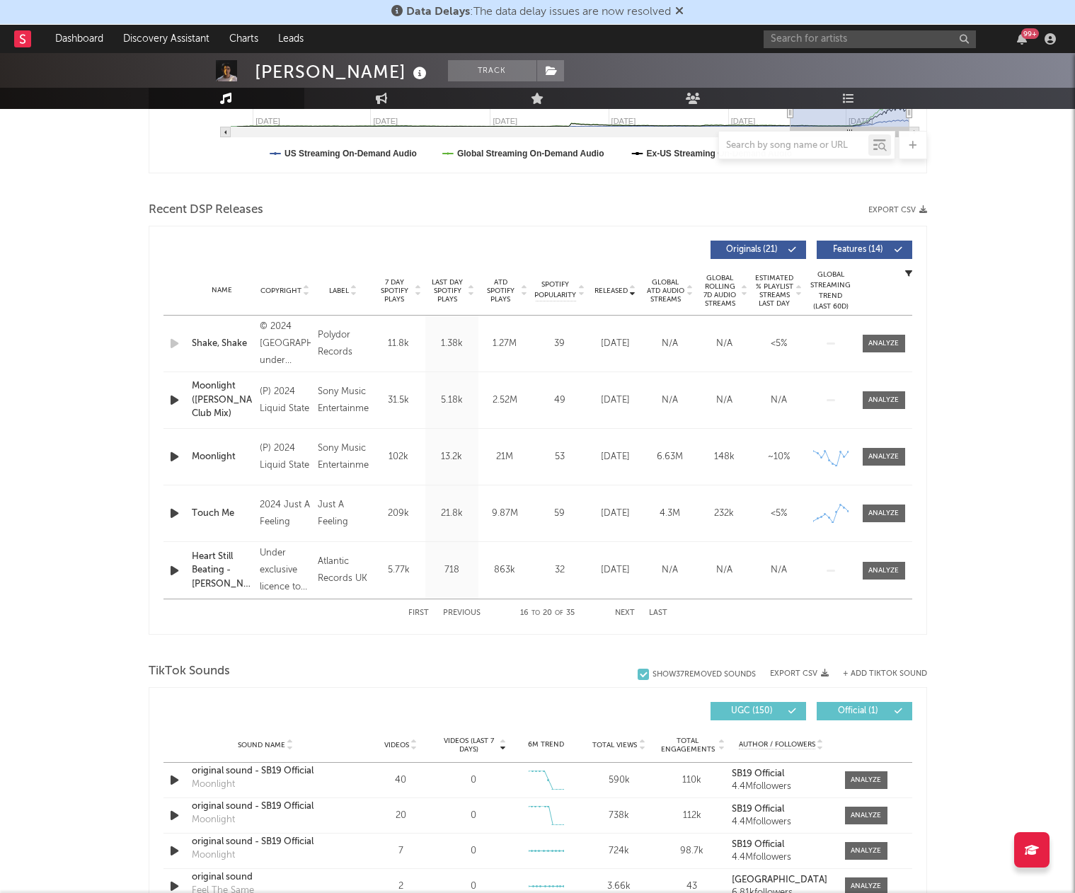
scroll to position [294, 0]
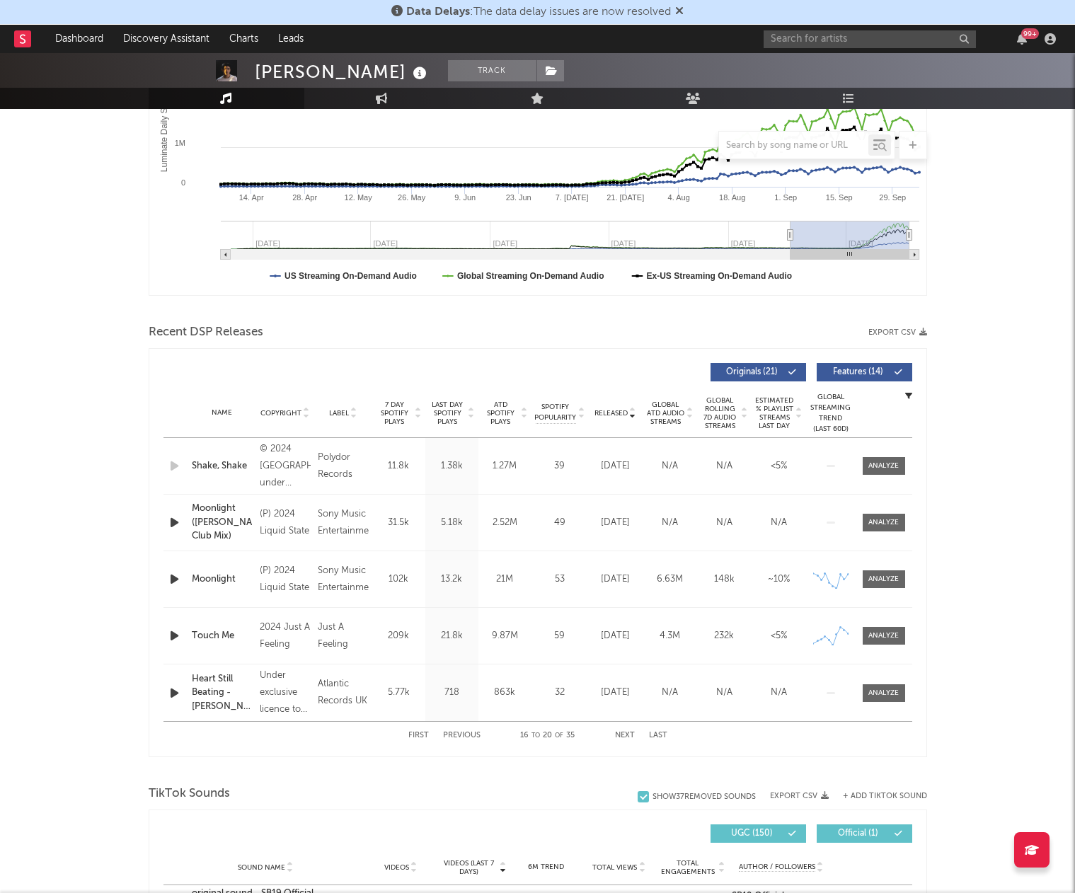
click at [450, 409] on span "Last Day Spotify Plays" at bounding box center [448, 413] width 38 height 25
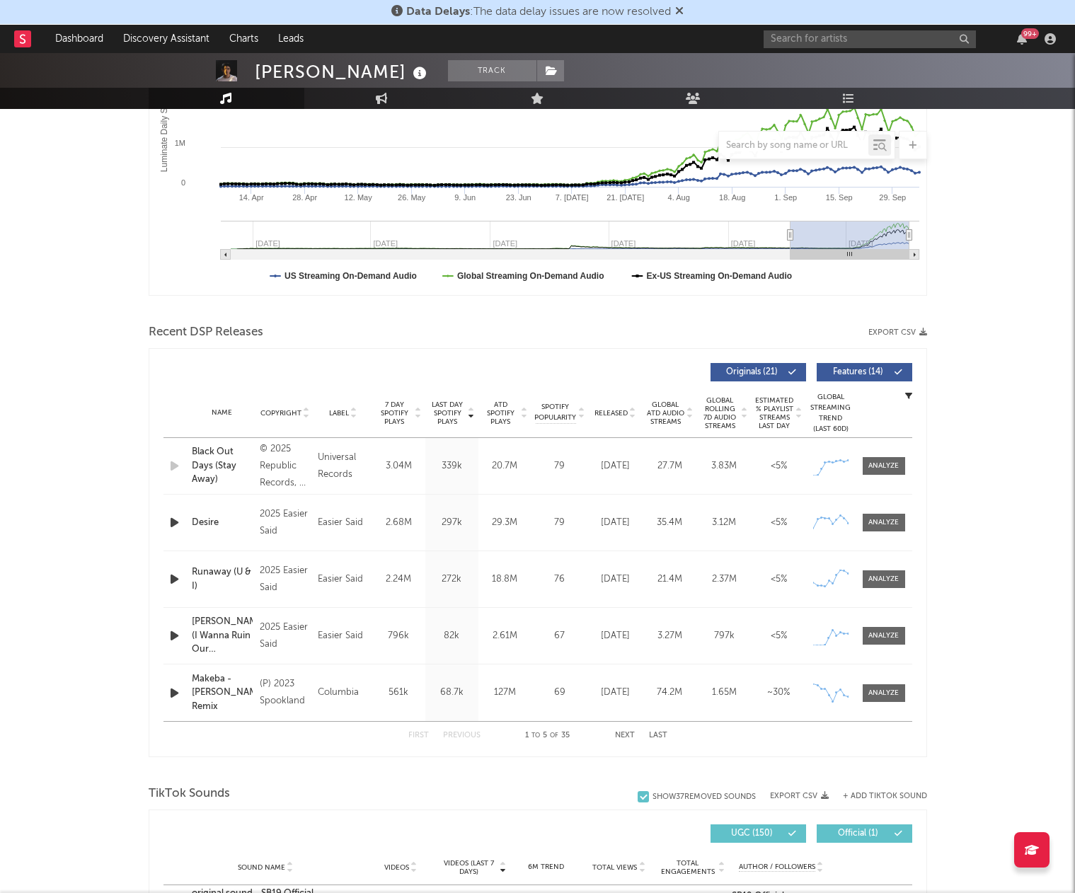
click at [450, 409] on span "Last Day Spotify Plays" at bounding box center [448, 413] width 38 height 25
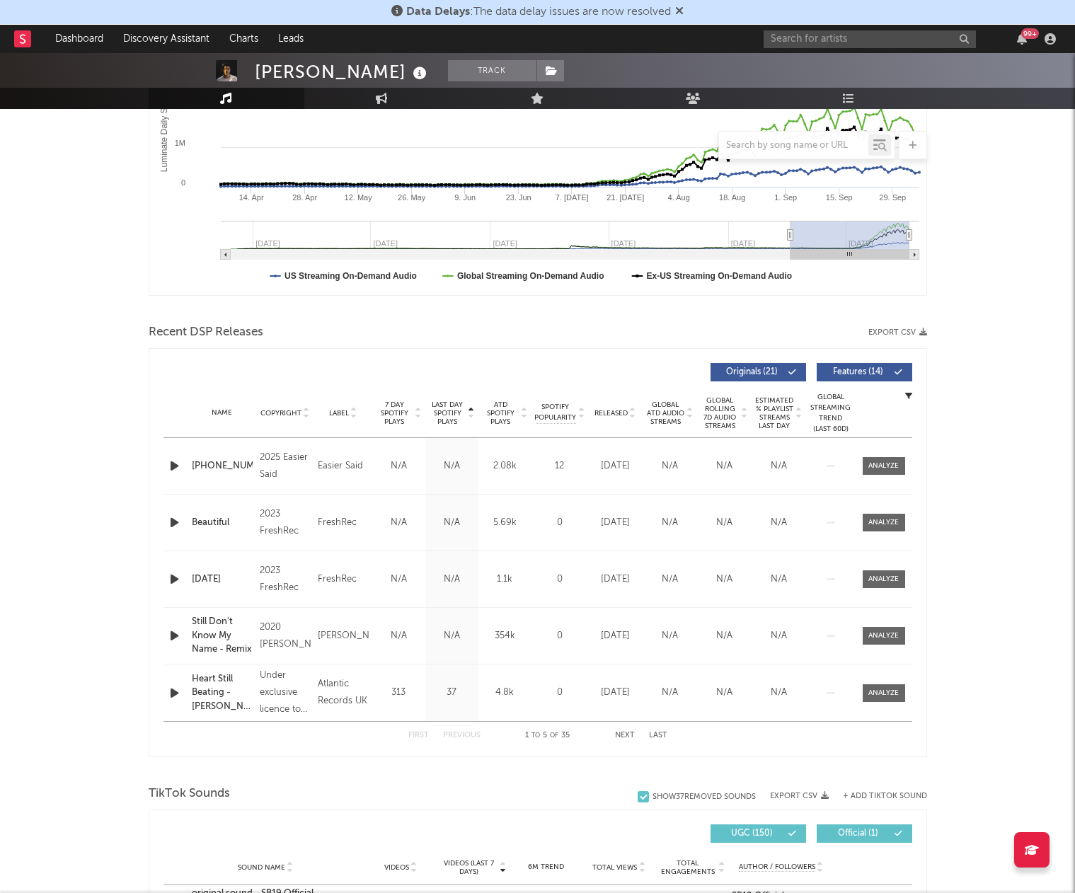
click at [450, 409] on span "Last Day Spotify Plays" at bounding box center [448, 413] width 38 height 25
click at [449, 409] on span "Last Day Spotify Plays" at bounding box center [448, 413] width 38 height 25
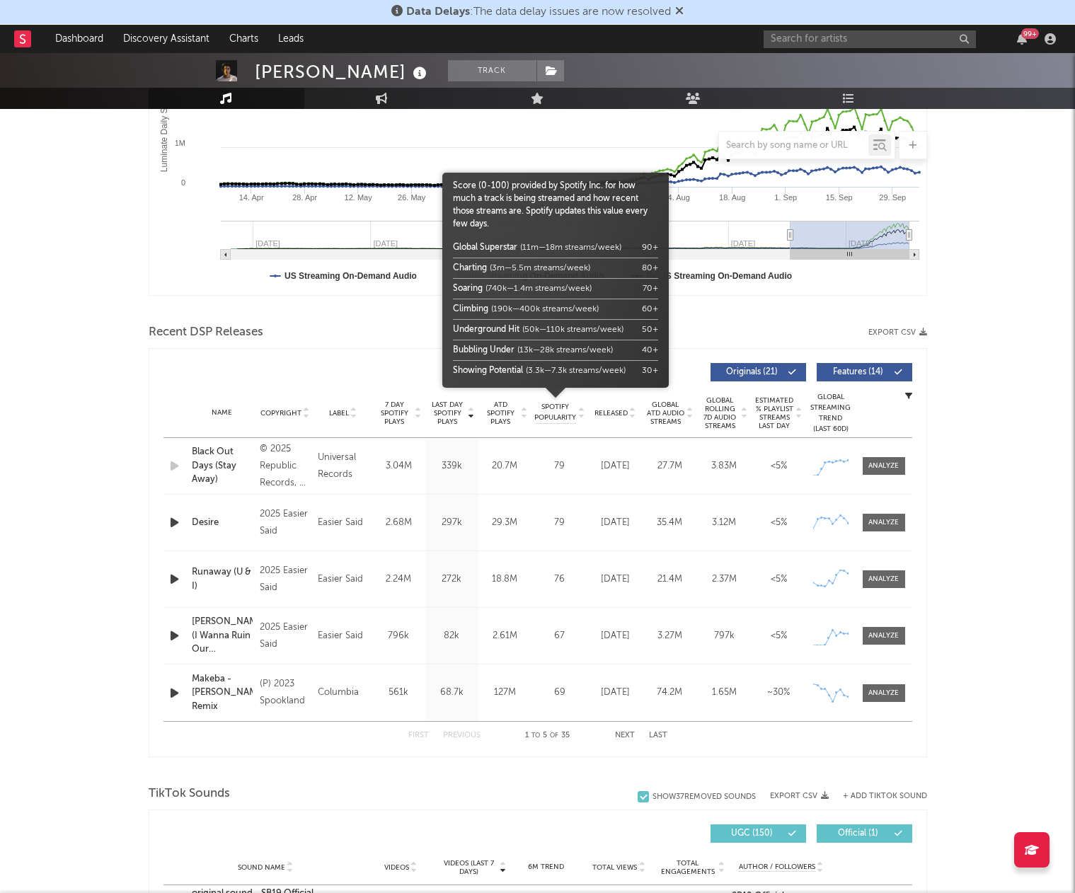
click at [547, 406] on span "Spotify Popularity" at bounding box center [556, 412] width 42 height 21
click at [549, 406] on span "Spotify Popularity" at bounding box center [556, 412] width 42 height 21
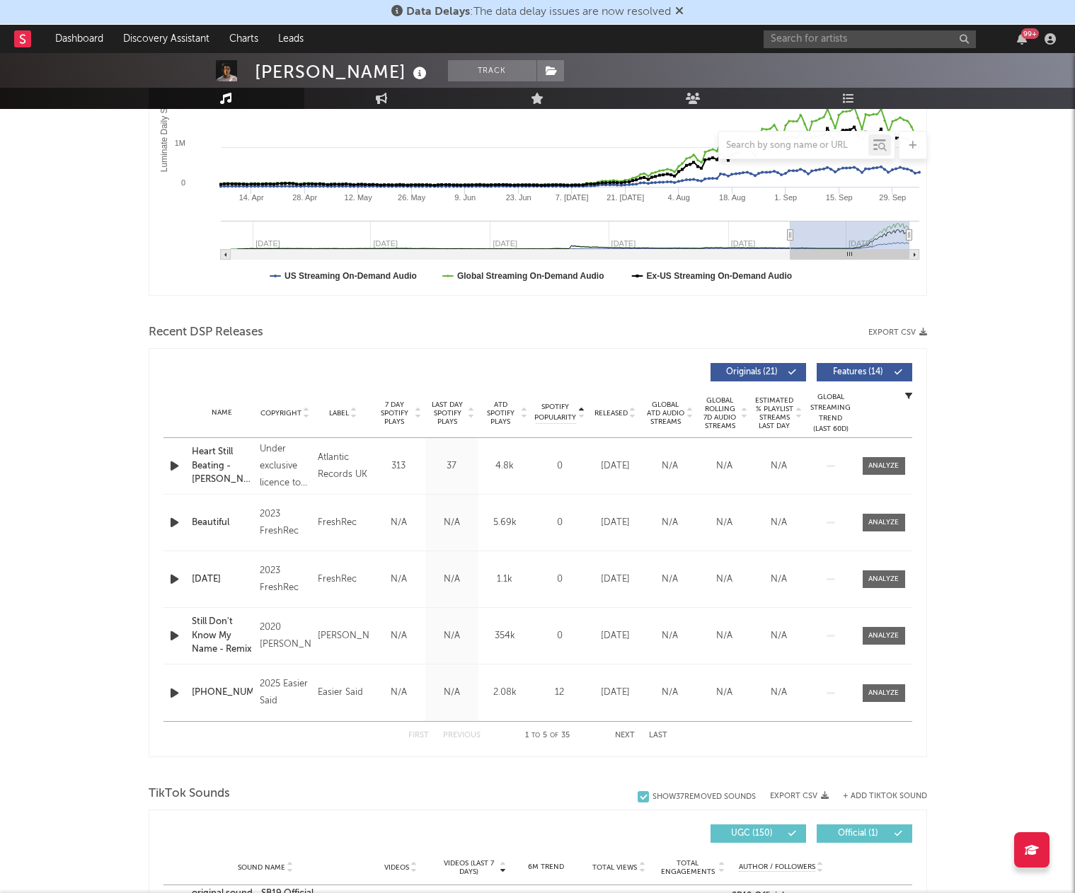
click at [657, 411] on span "Global ATD Audio Streams" at bounding box center [665, 413] width 39 height 25
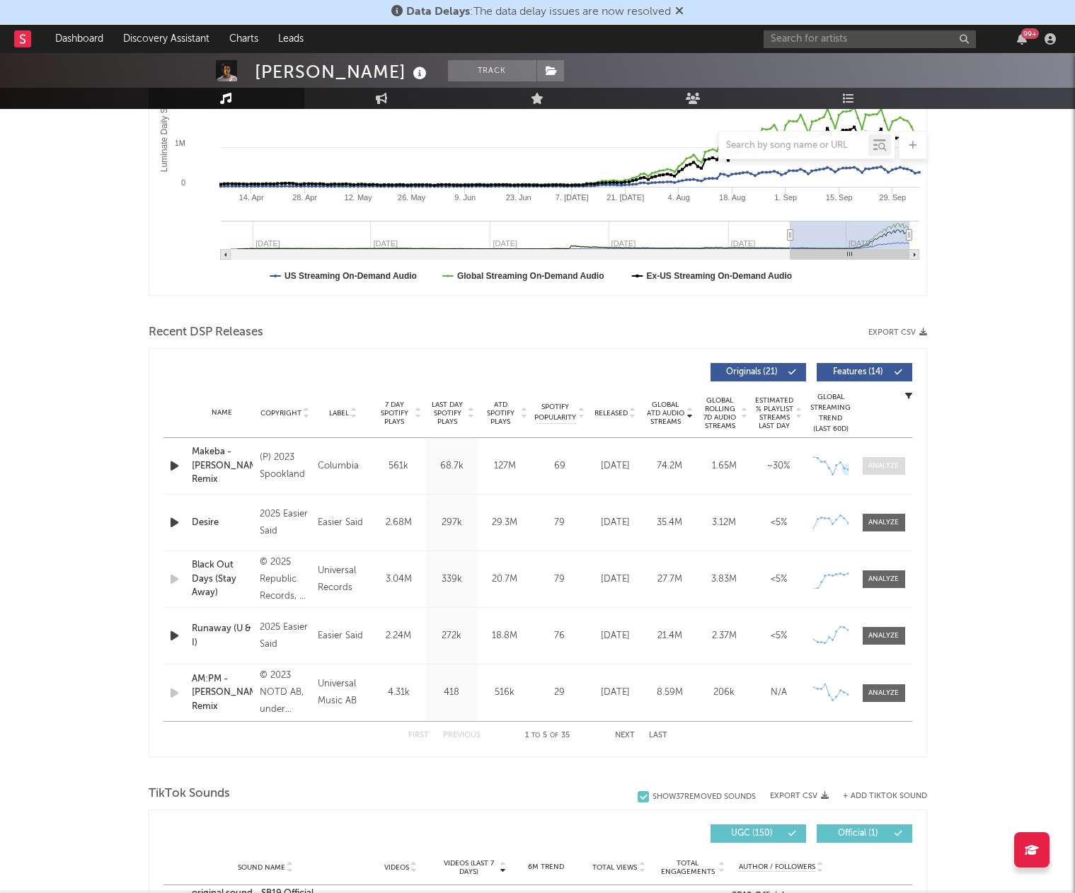
click at [863, 463] on span at bounding box center [884, 466] width 42 height 18
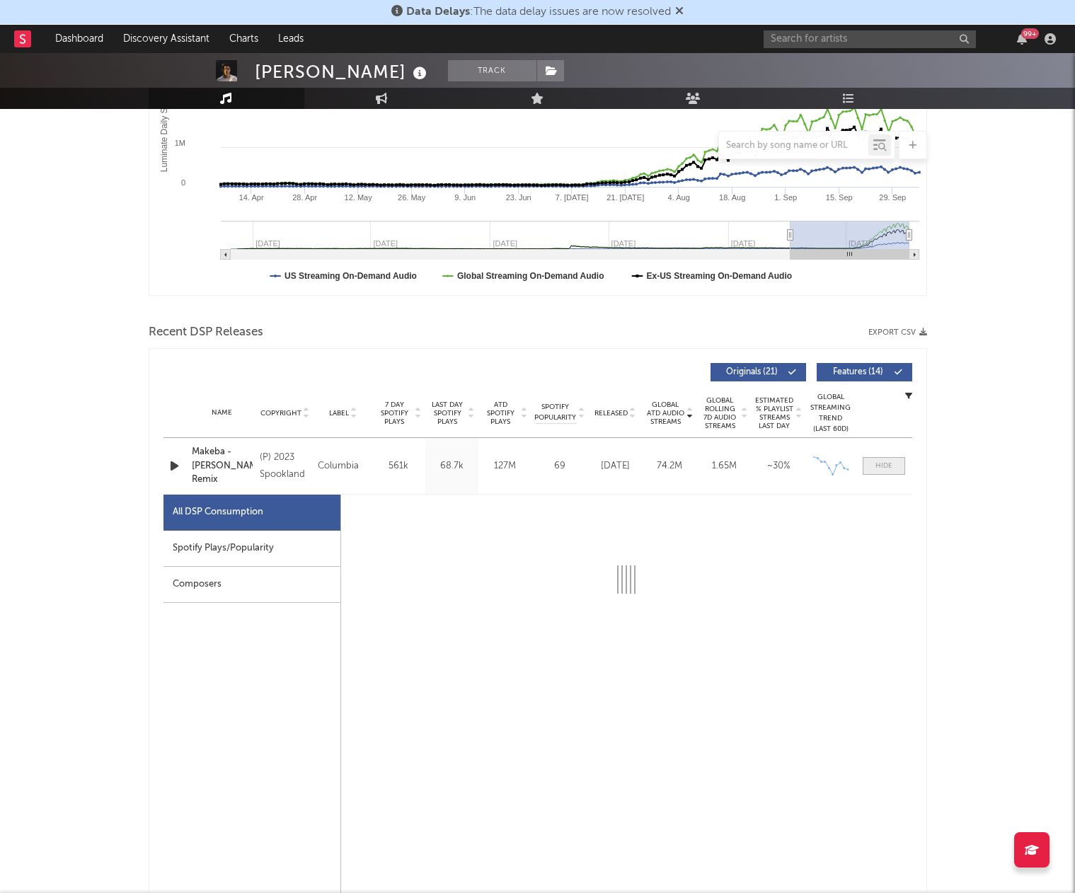
select select "6m"
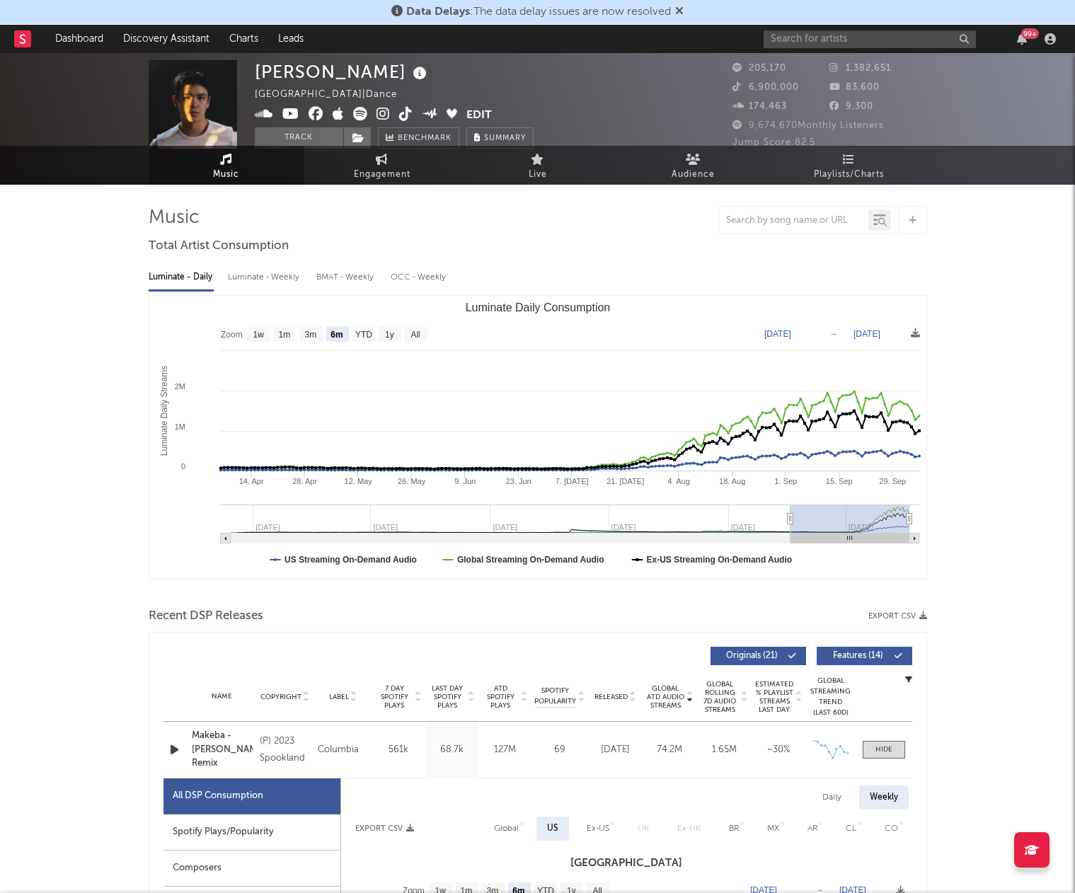
scroll to position [0, 0]
